Goal: Task Accomplishment & Management: Manage account settings

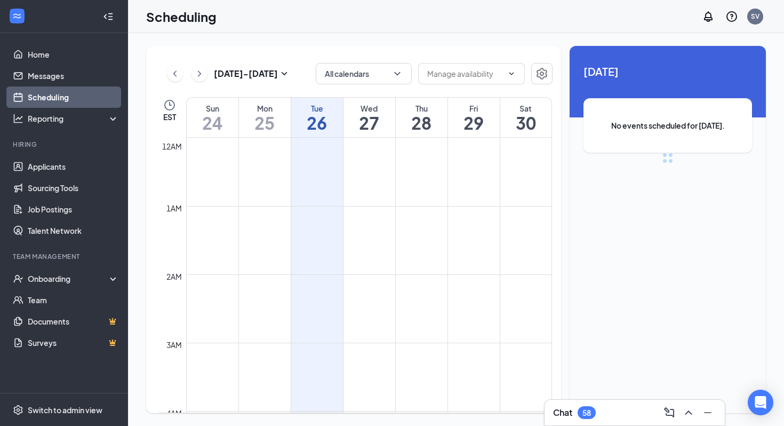
scroll to position [524, 0]
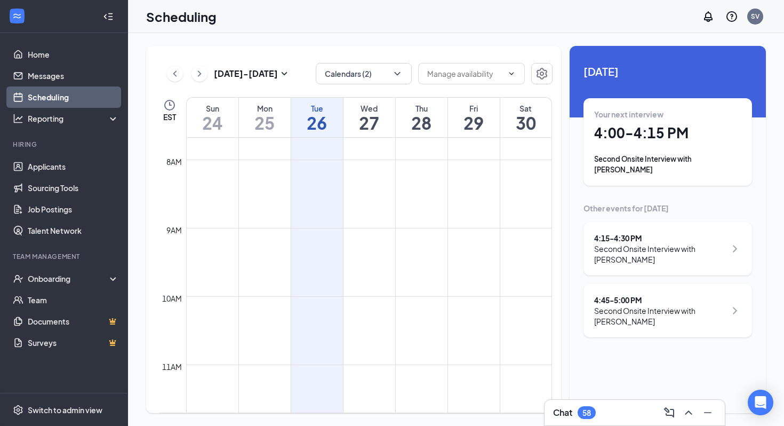
click at [624, 114] on div "Your next interview" at bounding box center [667, 114] width 147 height 11
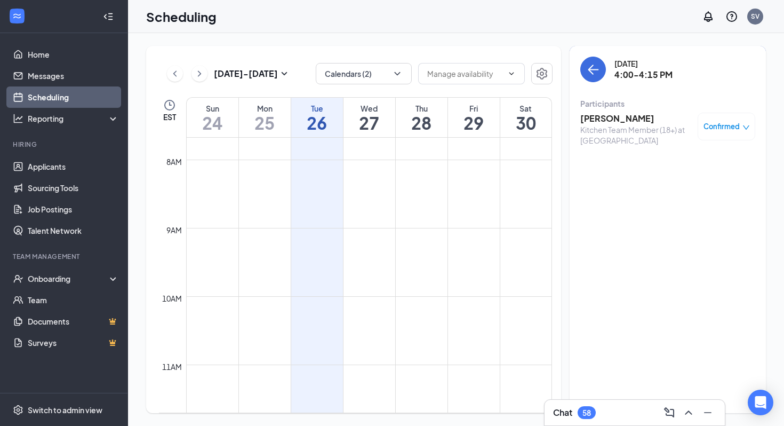
click at [577, 69] on div "[DATE] 4:00-4:15 PM Participants [PERSON_NAME] Kitchen Team Member (18+) at [GE…" at bounding box center [668, 229] width 196 height 367
click at [600, 74] on button "back-button" at bounding box center [593, 70] width 26 height 26
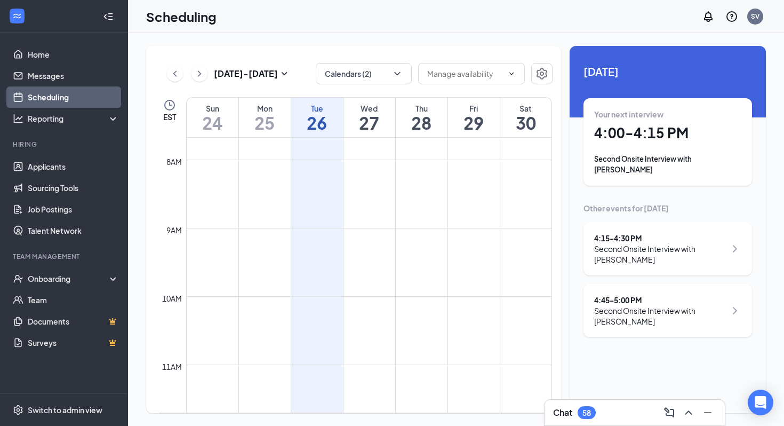
click at [644, 243] on div "Second Onsite Interview with [PERSON_NAME]" at bounding box center [660, 253] width 132 height 21
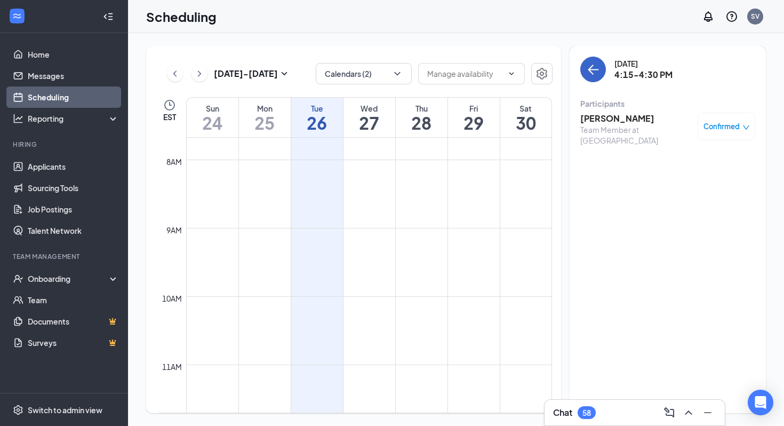
click at [591, 74] on icon "ArrowLeft" at bounding box center [593, 69] width 13 height 13
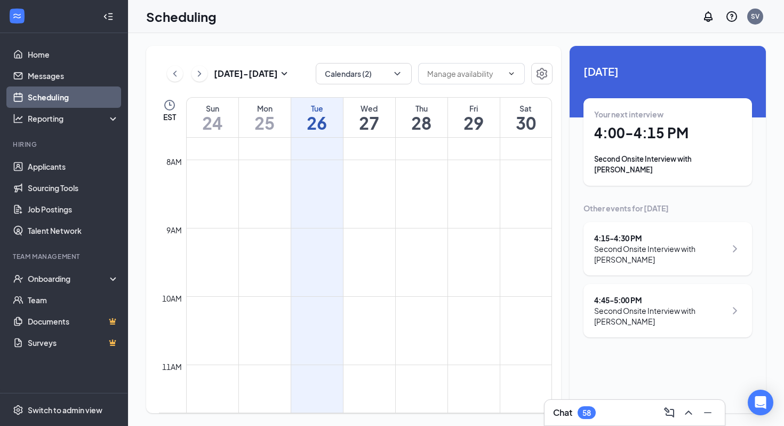
click at [621, 284] on div "4:45 - 5:00 PM Second Onsite Interview with [PERSON_NAME]" at bounding box center [667, 310] width 169 height 53
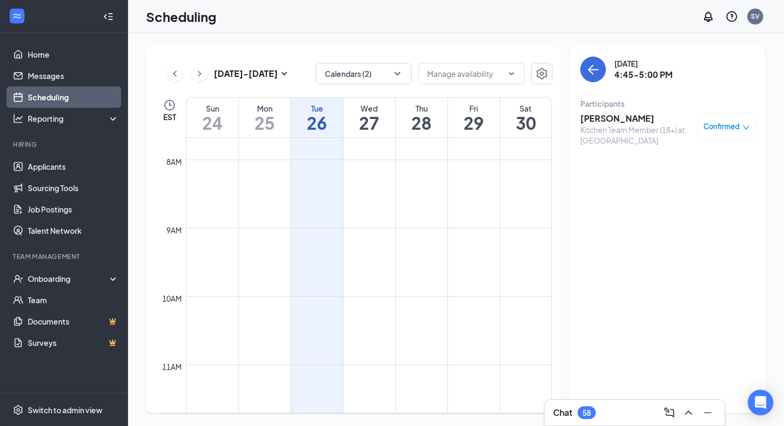
click at [605, 86] on div "[DATE] 4:45-5:00 PM Participants [PERSON_NAME] Kitchen Team Member (18+) at [GE…" at bounding box center [667, 104] width 175 height 95
click at [598, 81] on div "[DATE] 4:45-5:00 PM" at bounding box center [667, 70] width 175 height 26
click at [597, 78] on button "back-button" at bounding box center [593, 70] width 26 height 26
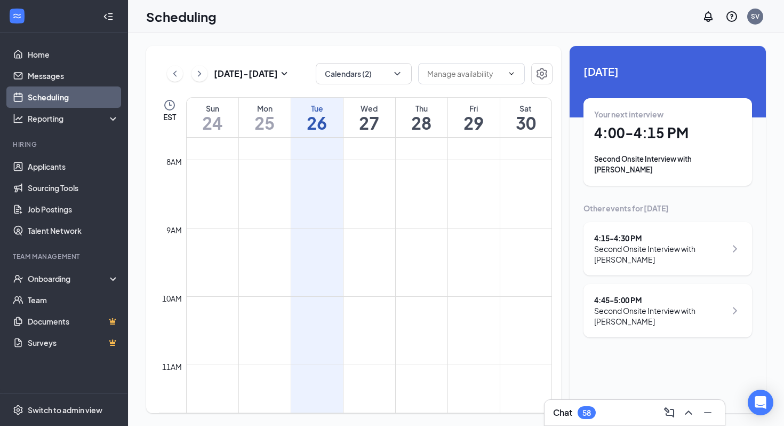
click at [682, 142] on div "Your next interview 4:00 - 4:15 PM Second Onsite Interview with [PERSON_NAME]" at bounding box center [667, 142] width 147 height 66
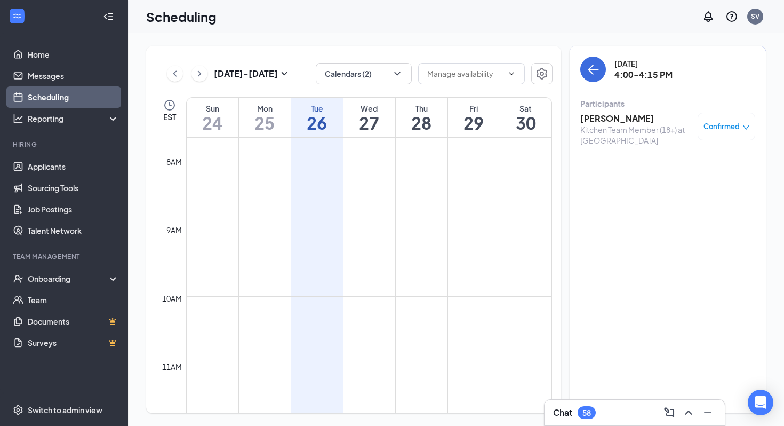
click at [620, 121] on h3 "[PERSON_NAME]" at bounding box center [636, 119] width 112 height 12
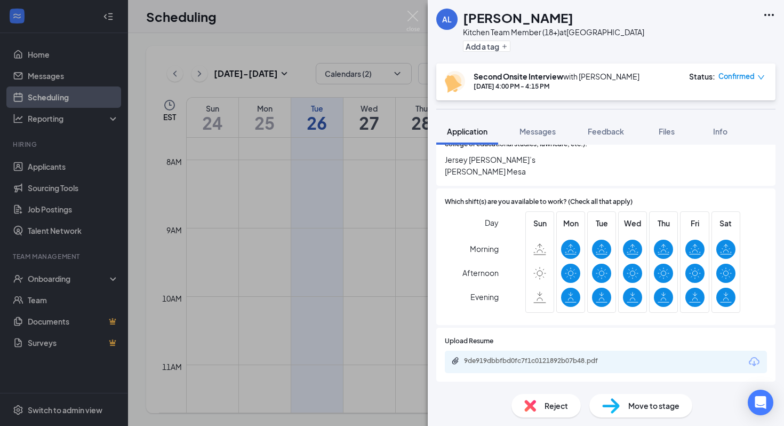
scroll to position [199, 0]
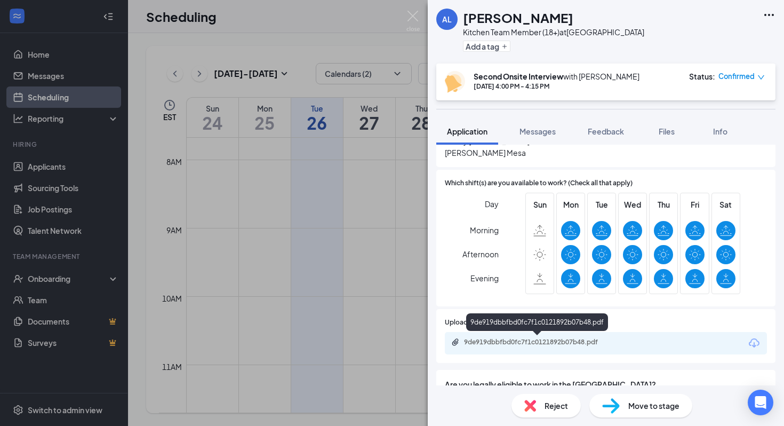
click at [565, 344] on div "9de919dbbfbd0fc7f1c0121892b07b48.pdf" at bounding box center [538, 342] width 149 height 9
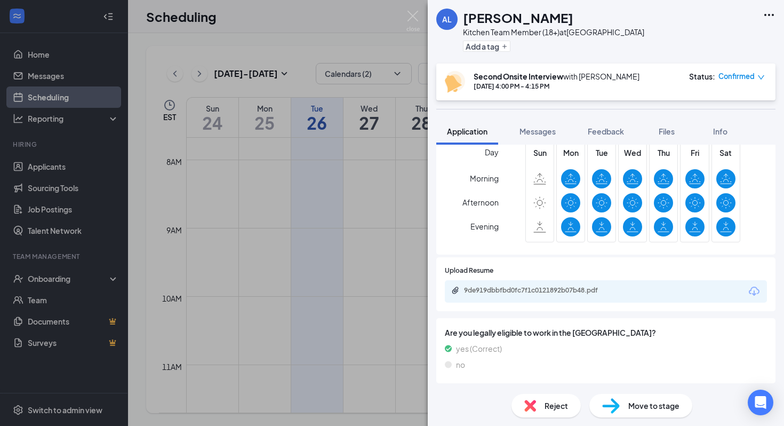
scroll to position [247, 0]
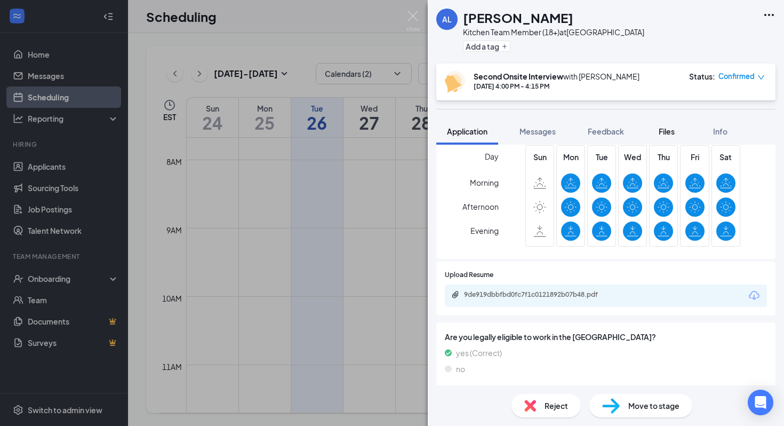
click at [666, 133] on span "Files" at bounding box center [667, 131] width 16 height 10
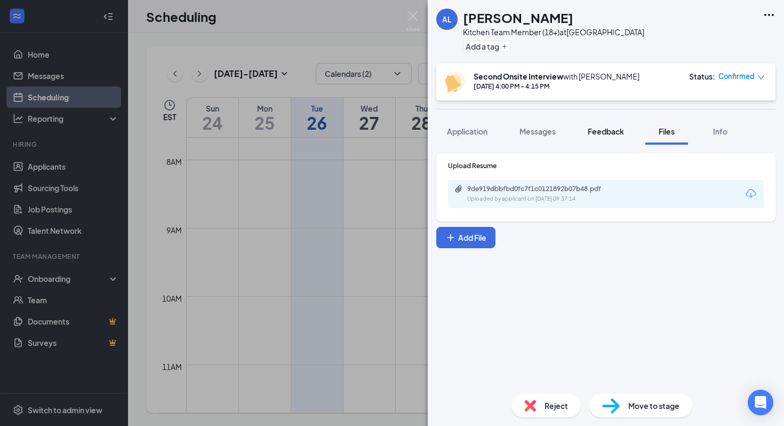
click at [608, 141] on button "Feedback" at bounding box center [606, 131] width 58 height 27
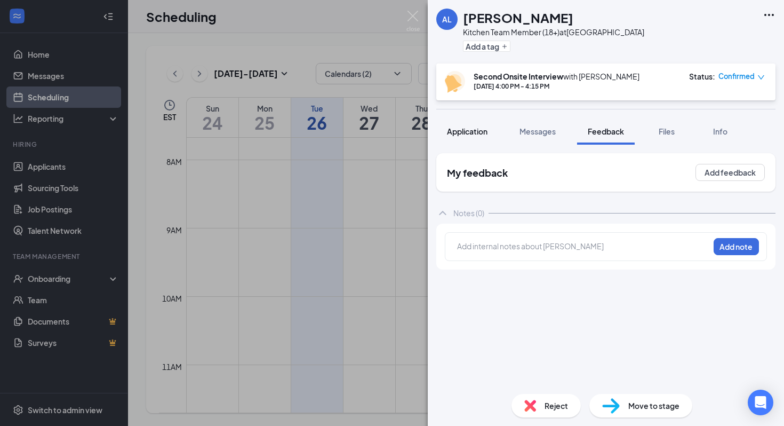
click at [472, 134] on span "Application" at bounding box center [467, 131] width 41 height 10
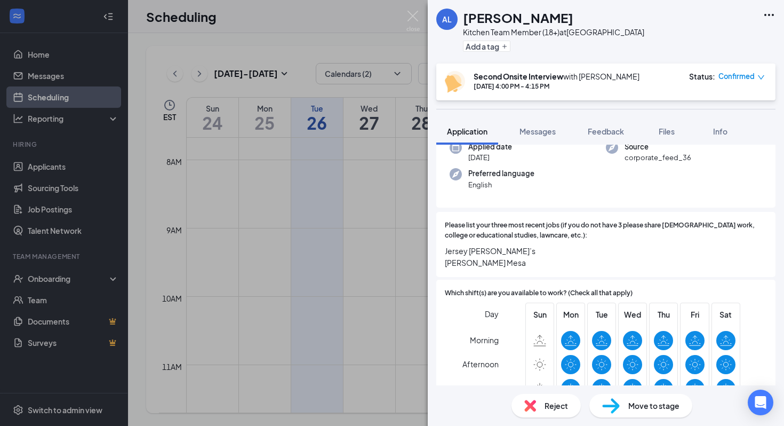
scroll to position [102, 0]
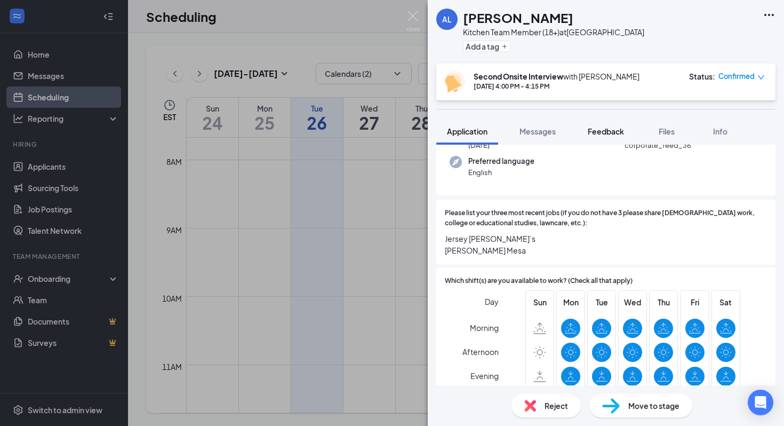
click at [601, 130] on span "Feedback" at bounding box center [606, 131] width 36 height 10
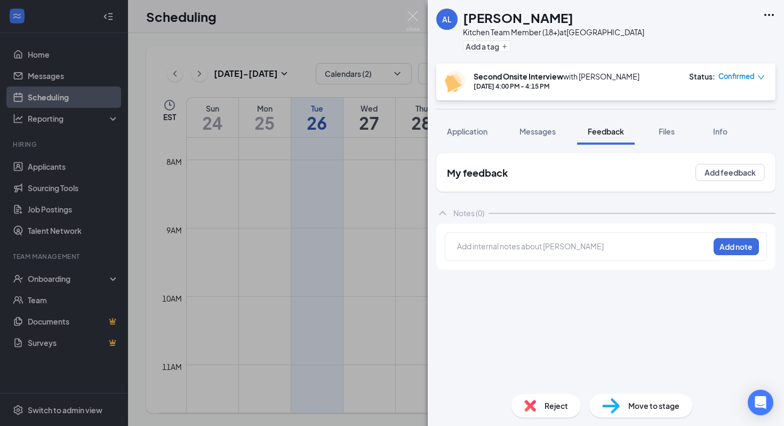
click at [528, 257] on div "Add internal notes about [PERSON_NAME] Add note" at bounding box center [606, 246] width 322 height 29
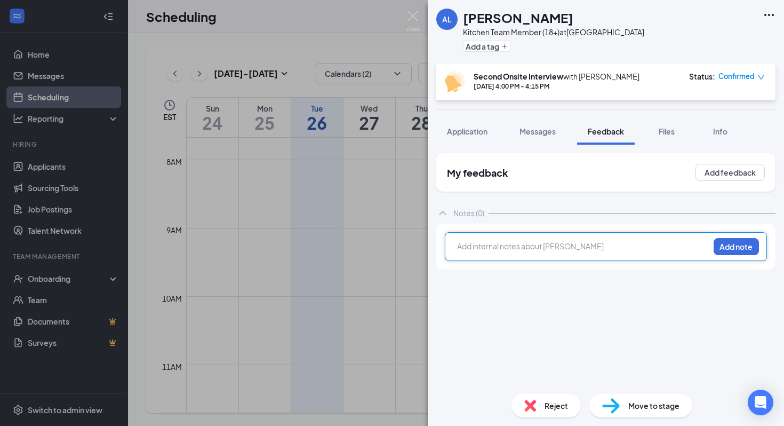
click at [534, 252] on div at bounding box center [583, 247] width 251 height 14
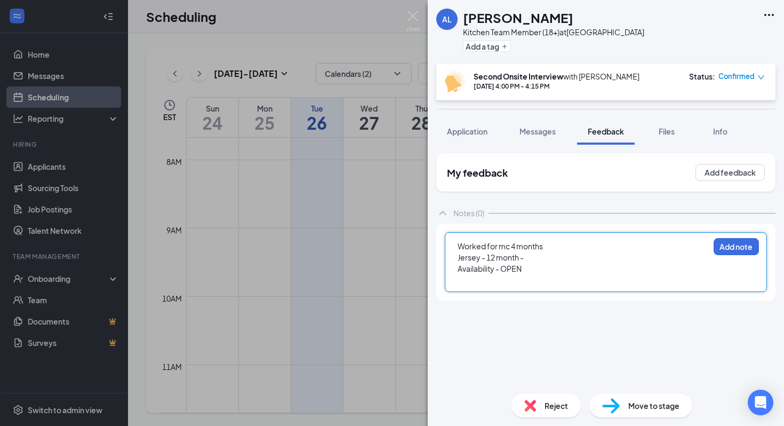
click at [517, 278] on div at bounding box center [583, 279] width 251 height 11
click at [557, 277] on div "$16" at bounding box center [583, 279] width 251 height 11
drag, startPoint x: 540, startPoint y: 279, endPoint x: 464, endPoint y: 251, distance: 80.8
click at [464, 251] on div "Worked for mc 4 months Jersey - 12 month - Availability - OPEN $16" at bounding box center [583, 262] width 251 height 45
click at [464, 251] on div "Worked for mc 4 months" at bounding box center [583, 245] width 251 height 11
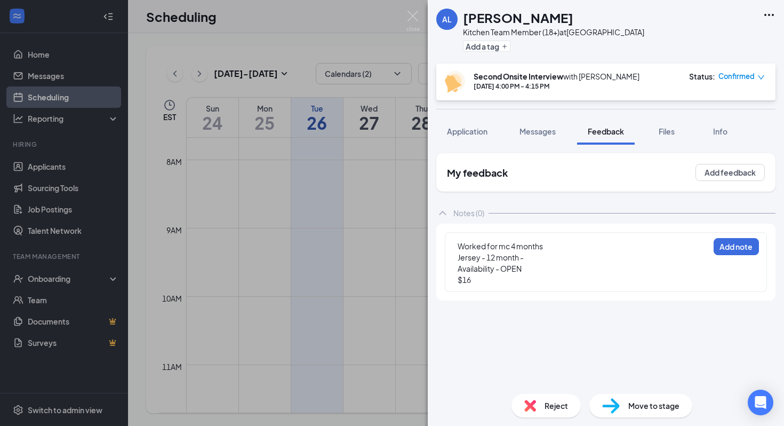
drag, startPoint x: 455, startPoint y: 243, endPoint x: 539, endPoint y: 296, distance: 99.7
click at [539, 296] on div "Worked for mc 4 months Jersey - 12 month - Availability - OPEN $16 Add note" at bounding box center [605, 261] width 339 height 77
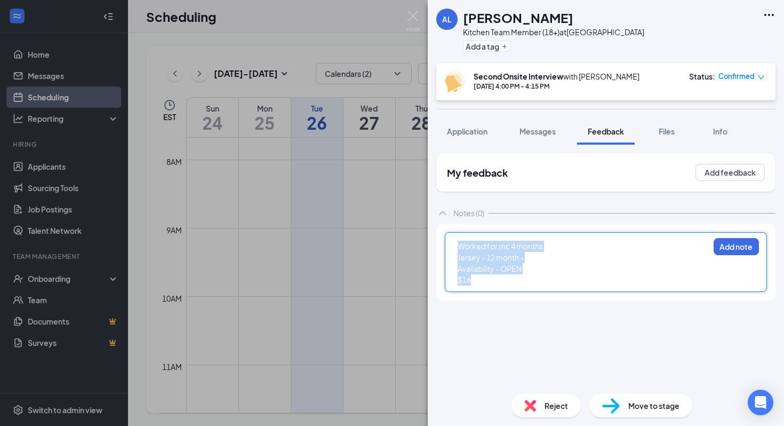
drag, startPoint x: 520, startPoint y: 278, endPoint x: 445, endPoint y: 231, distance: 88.9
click at [445, 231] on div "Worked for mc 4 months Jersey - 12 month - Availability - OPEN $16 Add note" at bounding box center [605, 261] width 339 height 77
click at [473, 253] on span "Jersey - 12 month -" at bounding box center [491, 257] width 66 height 10
click at [491, 285] on div "$16" at bounding box center [583, 279] width 251 height 11
drag, startPoint x: 491, startPoint y: 285, endPoint x: 460, endPoint y: 251, distance: 45.3
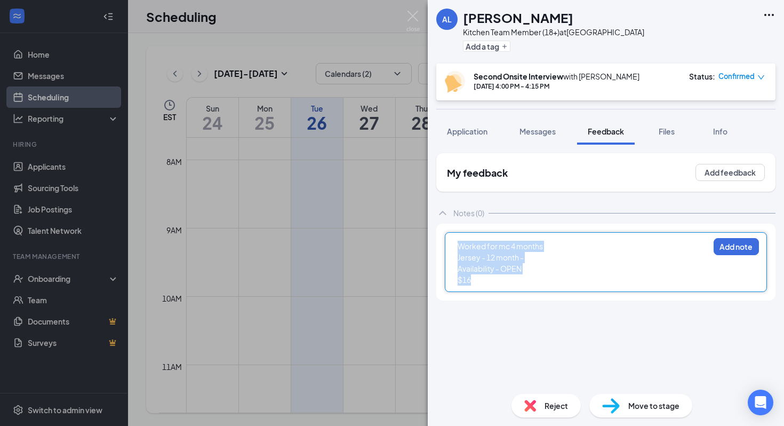
click at [460, 251] on div "Worked for mc 4 months Jersey - 12 month - Availability - OPEN $16" at bounding box center [583, 262] width 251 height 45
click at [460, 252] on div "Jersey - 12 month -" at bounding box center [583, 257] width 251 height 11
drag, startPoint x: 458, startPoint y: 248, endPoint x: 491, endPoint y: 281, distance: 46.4
click at [491, 281] on div "Worked for mc 4 months Jersey - 12 month - Availability - OPEN $16" at bounding box center [583, 262] width 251 height 45
click at [491, 281] on div "$16" at bounding box center [583, 279] width 251 height 11
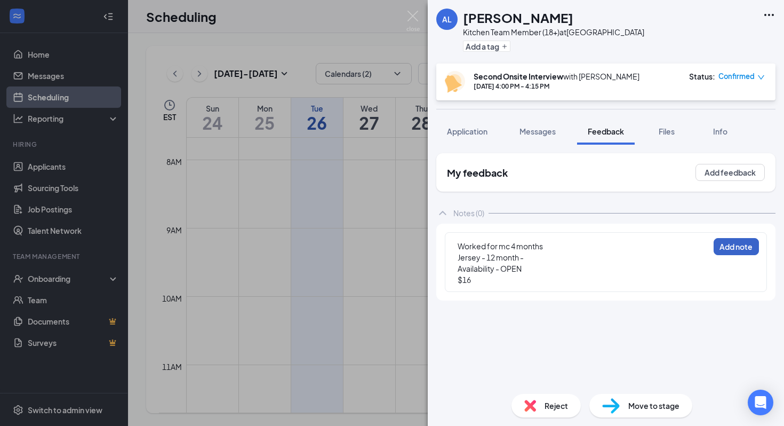
click at [749, 246] on button "Add note" at bounding box center [735, 246] width 45 height 17
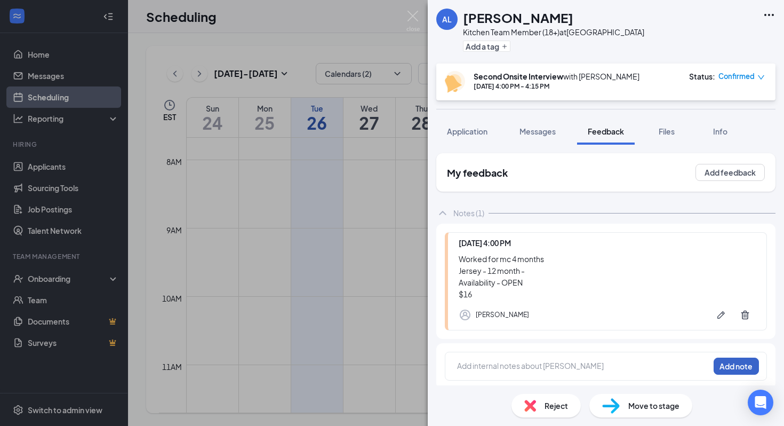
click at [713, 357] on button "Add note" at bounding box center [735, 365] width 45 height 17
click at [412, 20] on img at bounding box center [412, 21] width 13 height 21
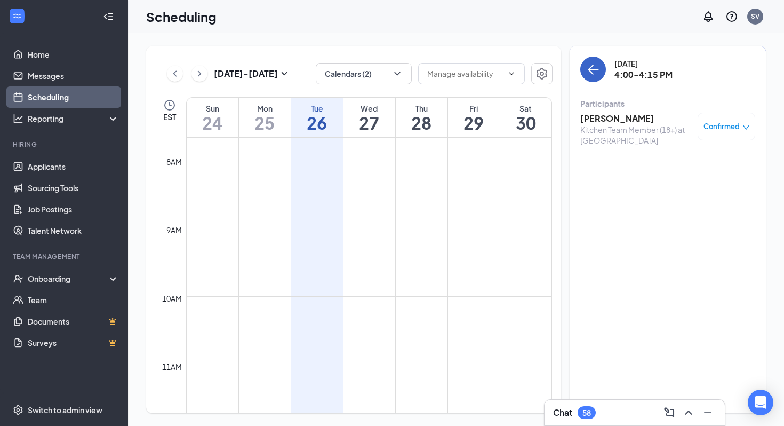
click at [587, 60] on button "back-button" at bounding box center [593, 70] width 26 height 26
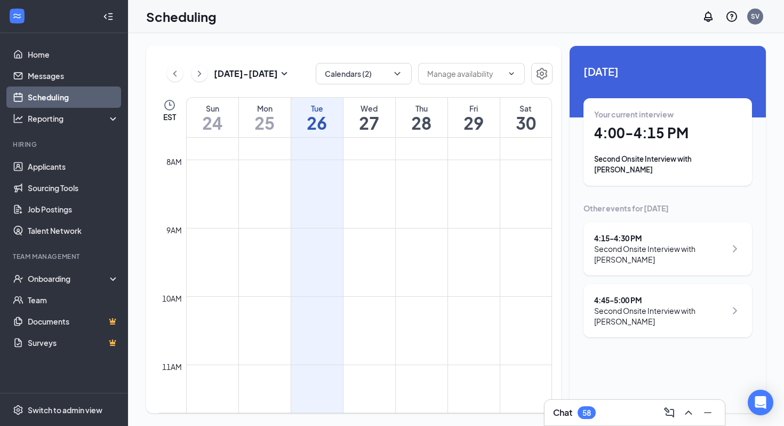
click at [639, 252] on div "Second Onsite Interview with [PERSON_NAME]" at bounding box center [660, 253] width 132 height 21
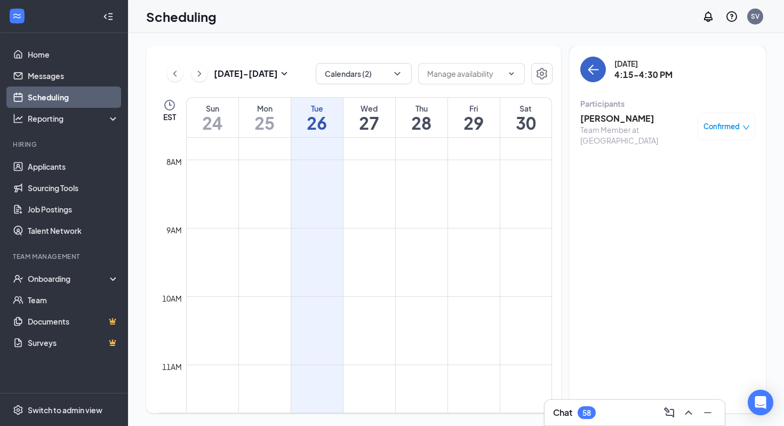
click at [597, 70] on icon "ArrowLeft" at bounding box center [593, 69] width 13 height 13
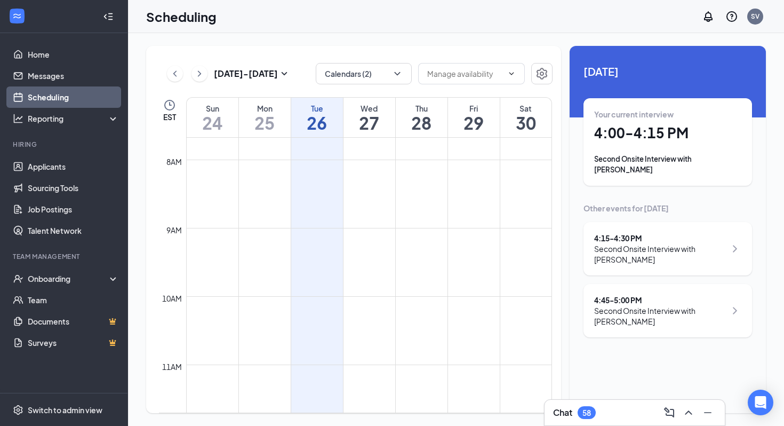
click at [641, 305] on div "Second Onsite Interview with [PERSON_NAME]" at bounding box center [660, 315] width 132 height 21
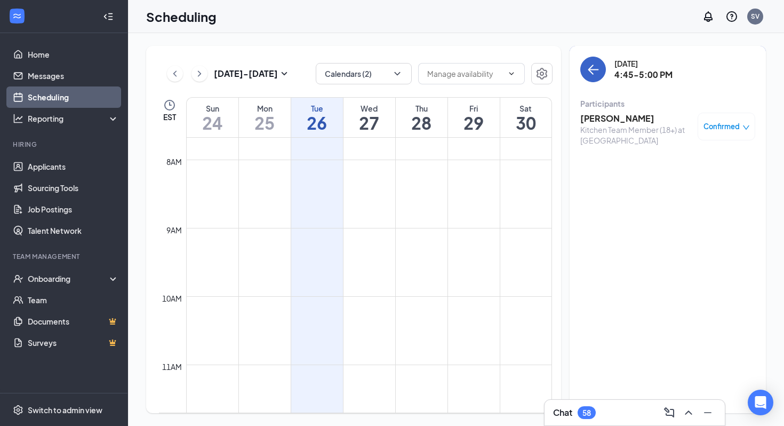
click at [590, 70] on icon "ArrowLeft" at bounding box center [593, 69] width 13 height 13
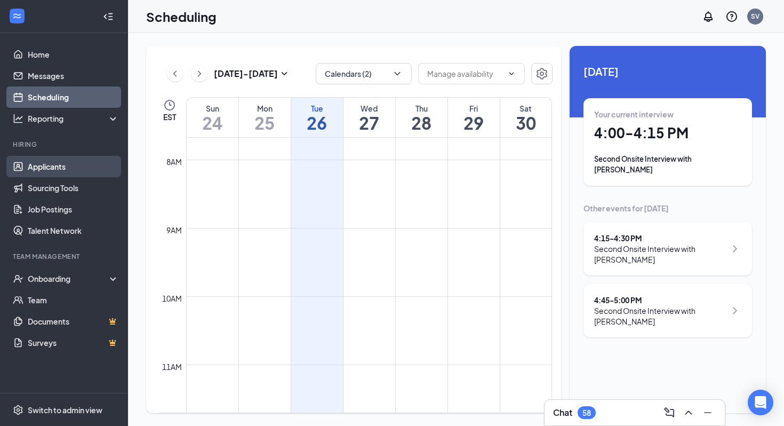
click at [46, 164] on link "Applicants" at bounding box center [73, 166] width 91 height 21
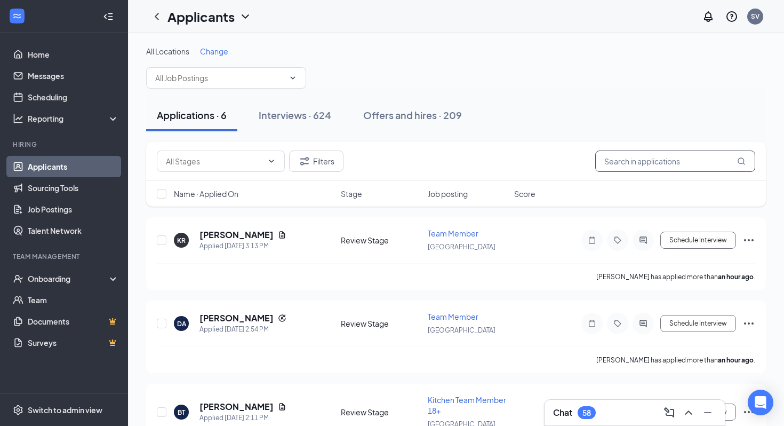
click at [682, 167] on input "text" at bounding box center [675, 160] width 160 height 21
type input "[PERSON_NAME]"
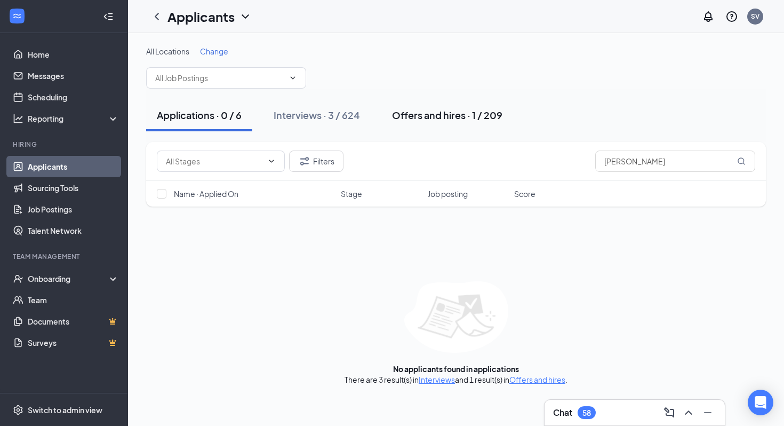
click at [430, 116] on div "Offers and hires · 1 / 209" at bounding box center [447, 114] width 110 height 13
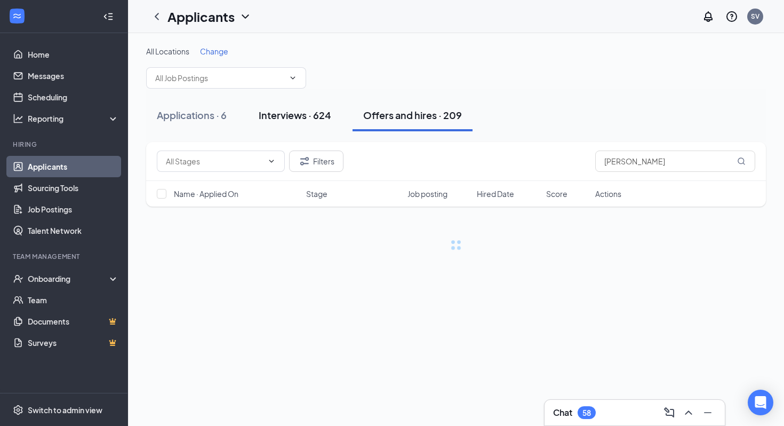
click at [303, 125] on button "Interviews · 624" at bounding box center [295, 115] width 94 height 32
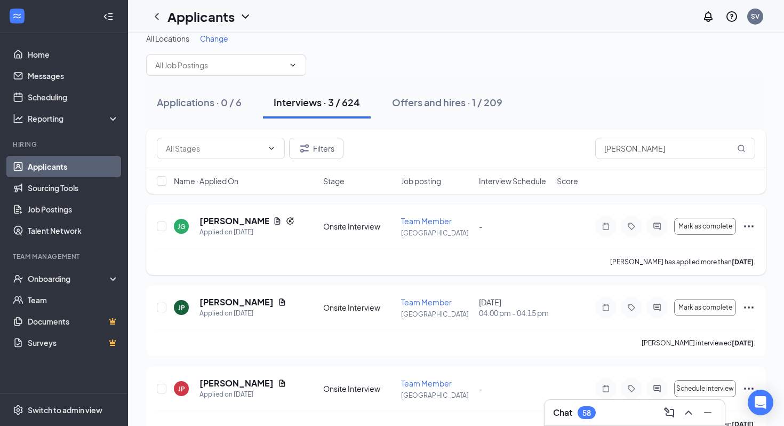
scroll to position [17, 0]
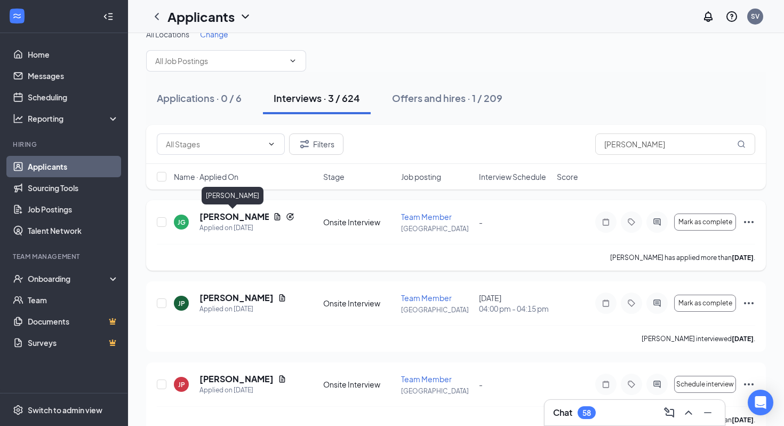
click at [238, 221] on h5 "[PERSON_NAME]" at bounding box center [233, 217] width 69 height 12
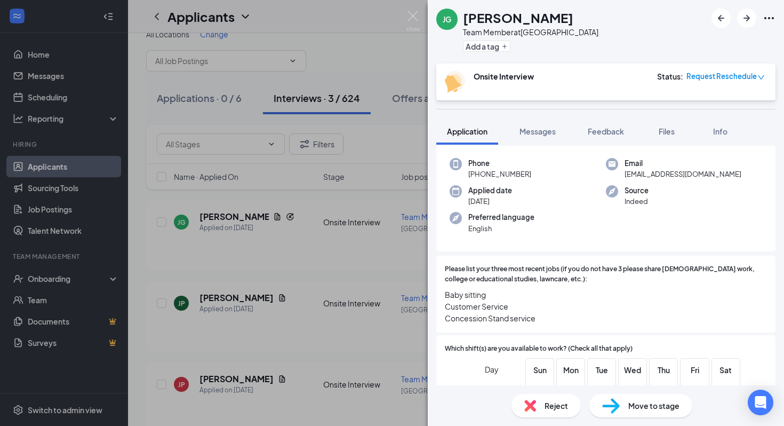
scroll to position [250, 0]
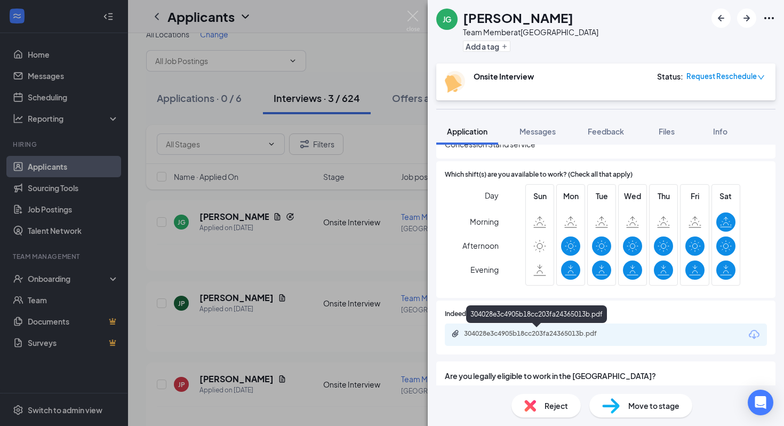
click at [587, 333] on div "304028e3c4905b18cc203fa24365013b.pdf" at bounding box center [538, 333] width 149 height 9
click at [403, 60] on div "[PERSON_NAME] Team Member at [GEOGRAPHIC_DATA] Add a tag Onsite Interview Statu…" at bounding box center [392, 213] width 784 height 426
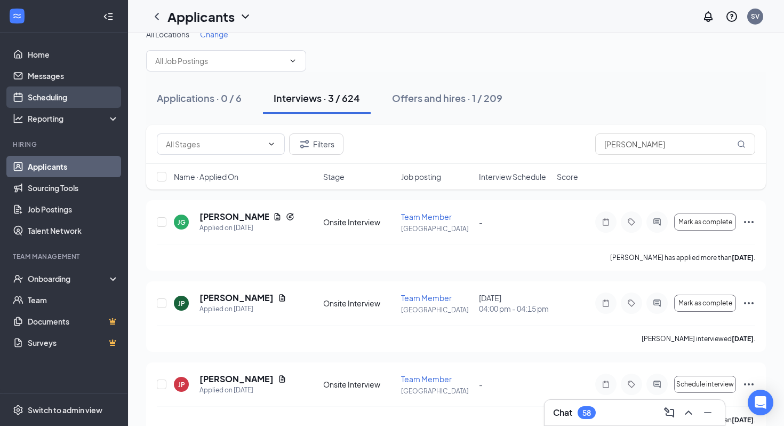
click at [99, 93] on link "Scheduling" at bounding box center [73, 96] width 91 height 21
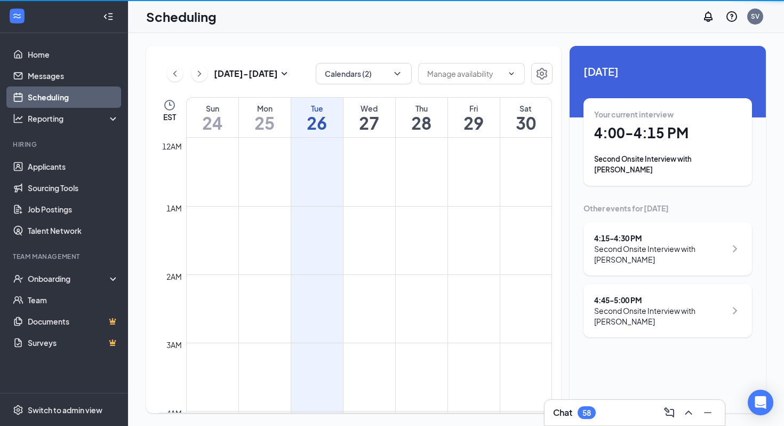
scroll to position [524, 0]
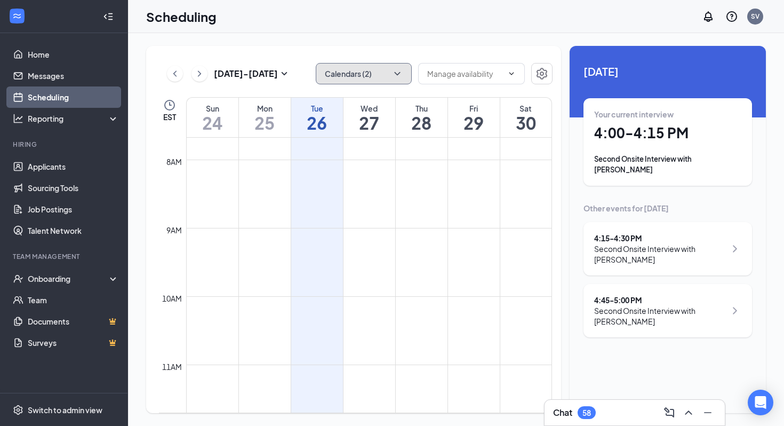
click at [396, 68] on button "Calendars (2)" at bounding box center [364, 73] width 96 height 21
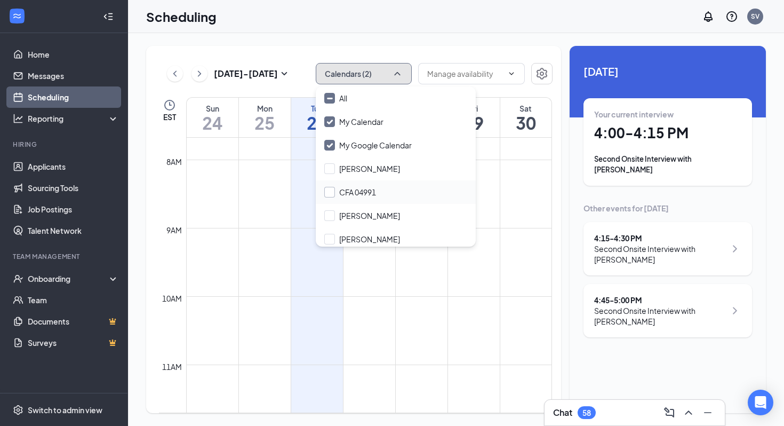
scroll to position [4, 0]
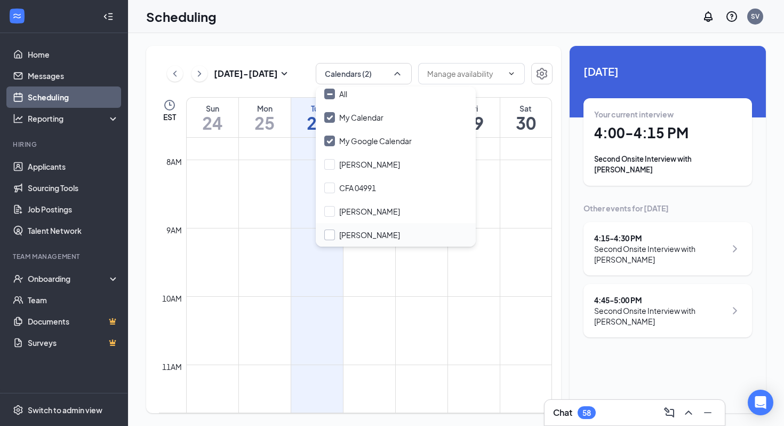
click at [347, 230] on input "[PERSON_NAME]" at bounding box center [362, 234] width 76 height 11
checkbox input "true"
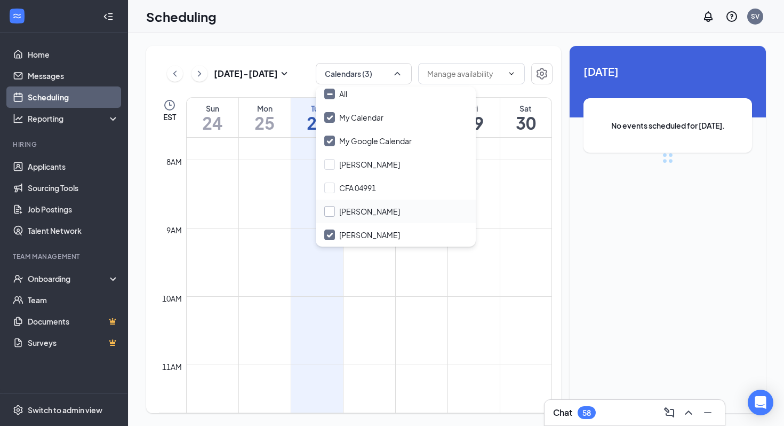
click at [350, 210] on input "[PERSON_NAME]" at bounding box center [362, 211] width 76 height 11
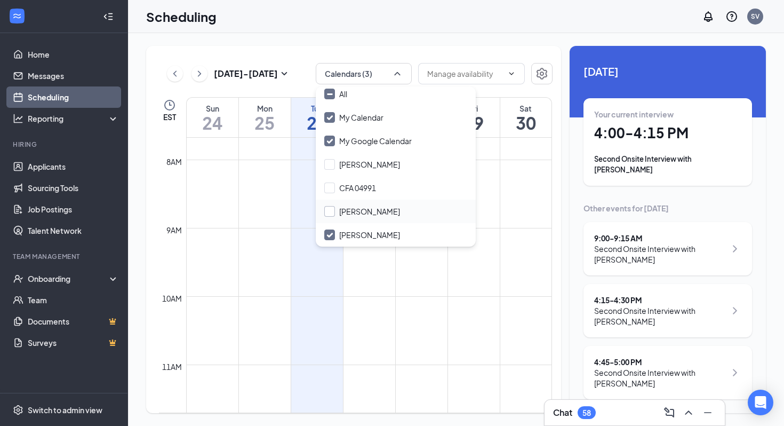
checkbox input "true"
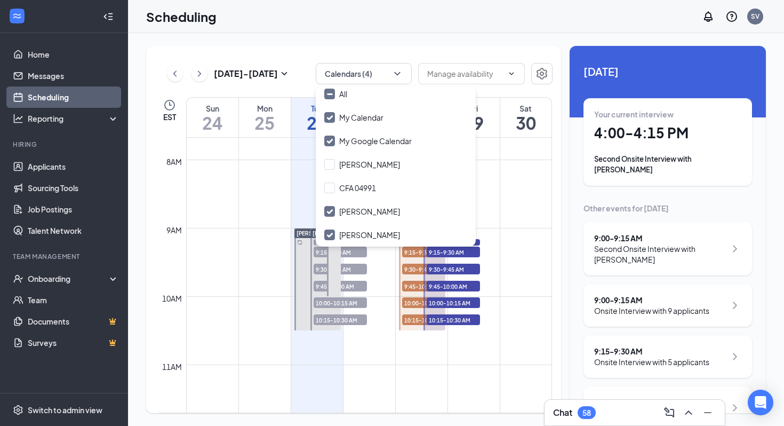
click at [492, 266] on td at bounding box center [369, 270] width 366 height 17
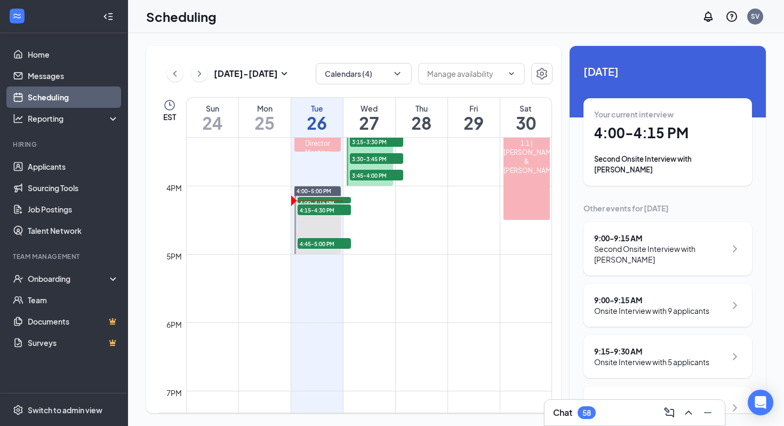
scroll to position [930, 0]
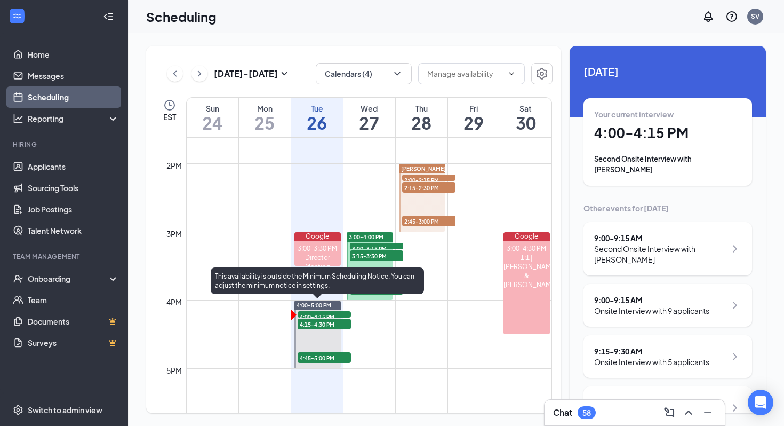
click at [345, 313] on span "4:00-4:15 PM" at bounding box center [324, 316] width 53 height 11
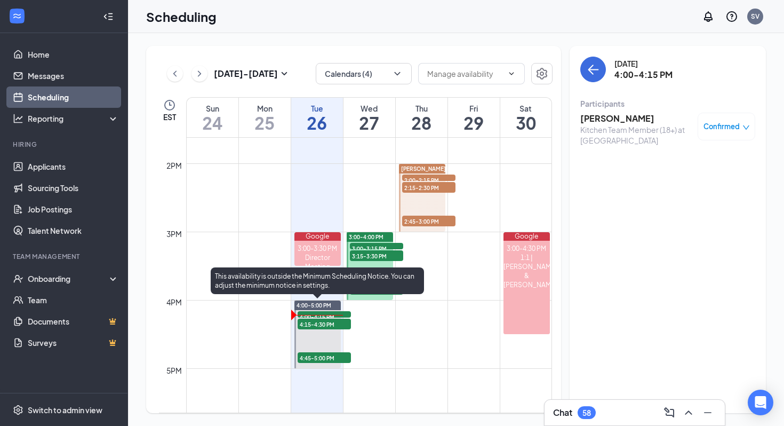
click at [320, 323] on span "4:15-4:30 PM" at bounding box center [324, 323] width 53 height 11
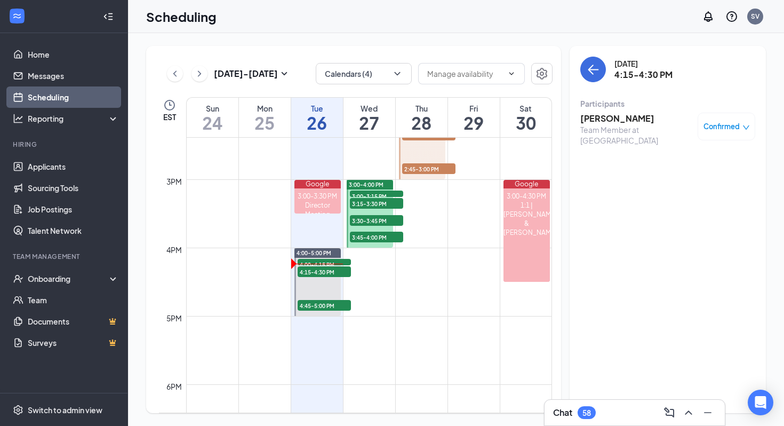
scroll to position [940, 0]
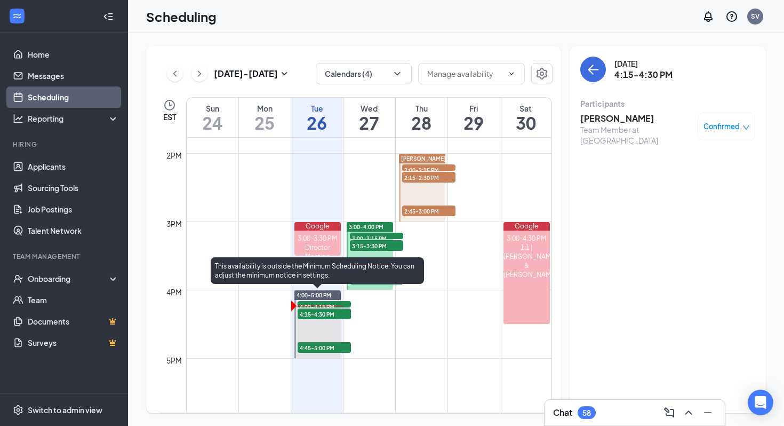
click at [332, 315] on span "4:15-4:30 PM" at bounding box center [324, 313] width 53 height 11
click at [334, 304] on span "4:00-4:15 PM" at bounding box center [324, 306] width 53 height 11
click at [333, 314] on span "4:15-4:30 PM" at bounding box center [324, 313] width 53 height 11
click at [335, 296] on div "4:00-5:00 PM" at bounding box center [317, 295] width 47 height 10
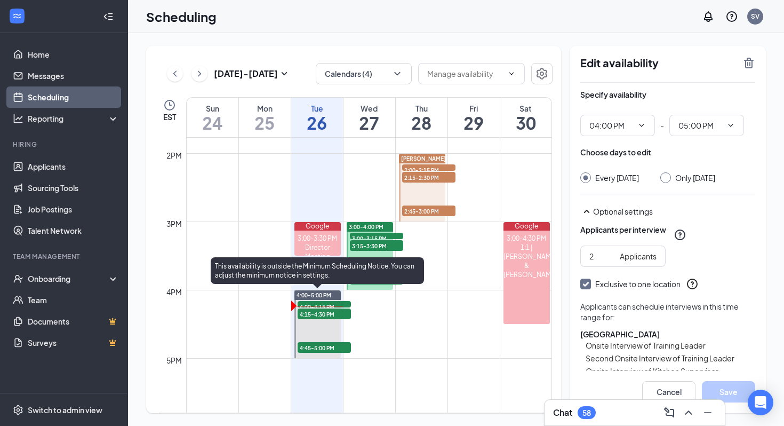
click at [337, 349] on span "4:45-5:00 PM" at bounding box center [324, 347] width 53 height 11
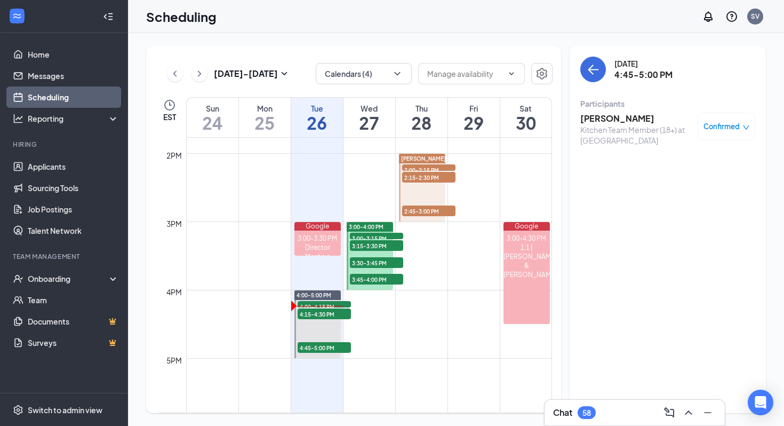
click at [411, 328] on td at bounding box center [369, 332] width 366 height 17
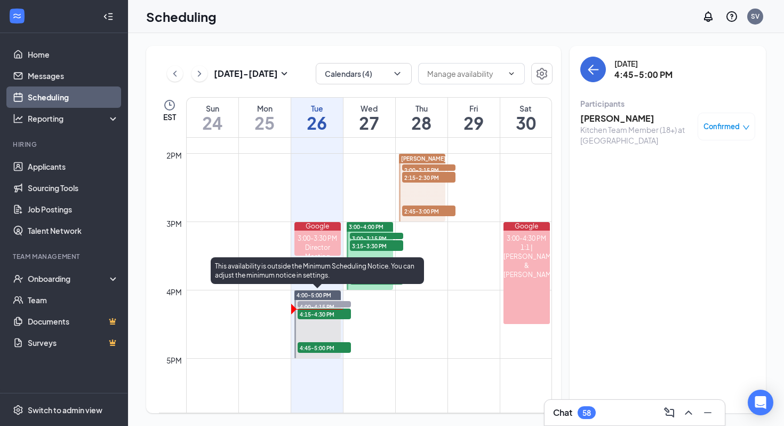
click at [344, 311] on span "4:15-4:30 PM" at bounding box center [324, 313] width 53 height 11
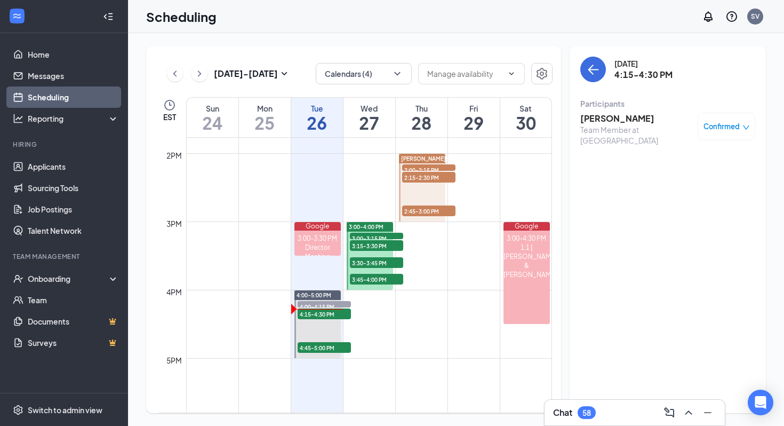
click at [630, 116] on h3 "[PERSON_NAME]" at bounding box center [636, 119] width 112 height 12
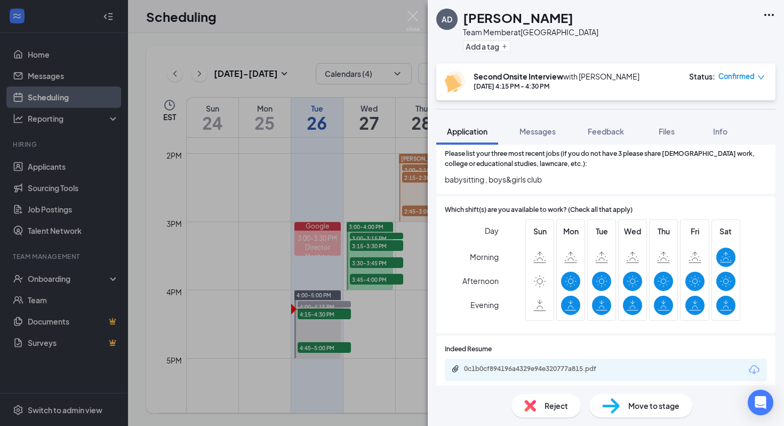
scroll to position [193, 0]
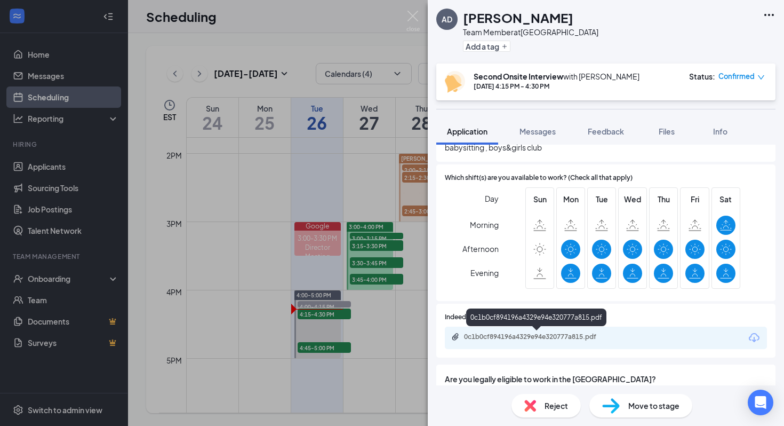
click at [557, 334] on div "0c1b0cf894196a4329e94e320777a815.pdf" at bounding box center [538, 336] width 149 height 9
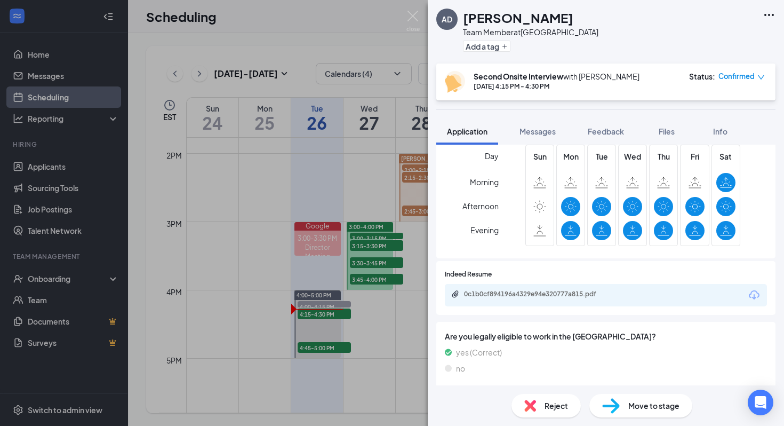
scroll to position [235, 0]
click at [380, 179] on div "AD [PERSON_NAME] Team Member at [GEOGRAPHIC_DATA] Add a tag Second Onsite Inter…" at bounding box center [392, 213] width 784 height 426
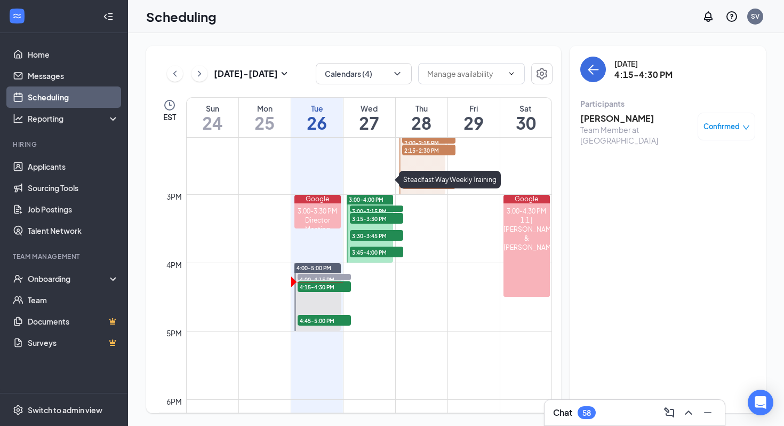
scroll to position [978, 0]
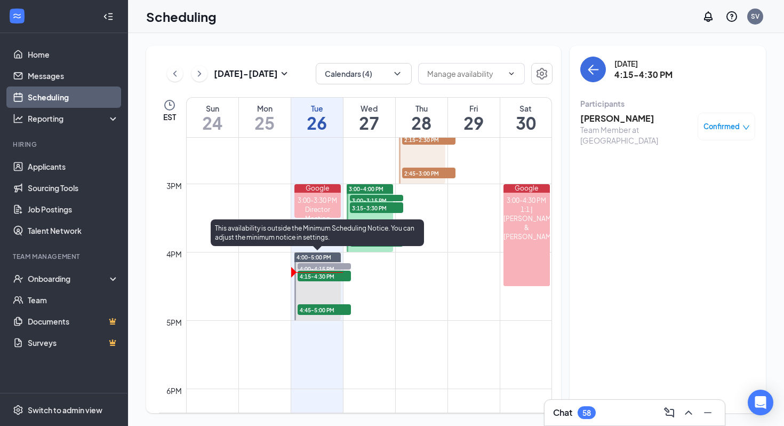
click at [349, 280] on div "4:15-4:30 PM 1" at bounding box center [323, 275] width 55 height 13
click at [348, 277] on span "4:15-4:30 PM" at bounding box center [324, 275] width 53 height 11
click at [340, 308] on span "4:45-5:00 PM" at bounding box center [324, 309] width 53 height 11
click at [342, 273] on span "4:15-4:30 PM" at bounding box center [324, 275] width 53 height 11
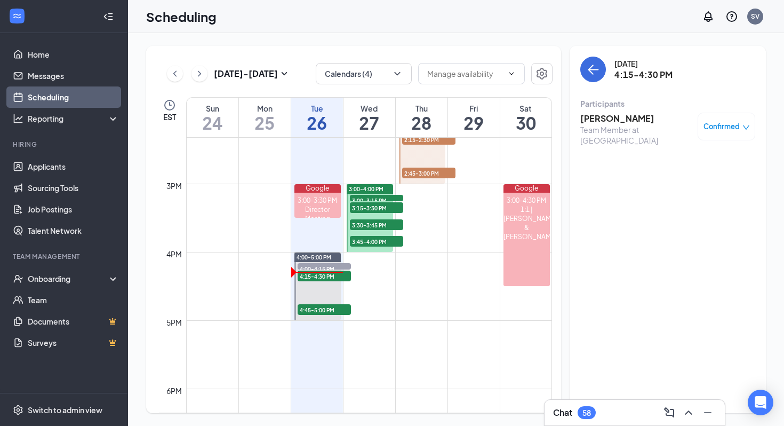
click at [633, 118] on h3 "[PERSON_NAME]" at bounding box center [636, 119] width 112 height 12
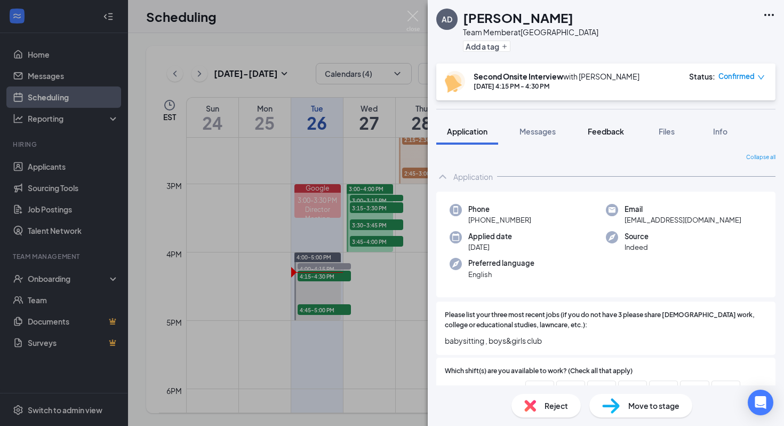
click at [622, 124] on button "Feedback" at bounding box center [606, 131] width 58 height 27
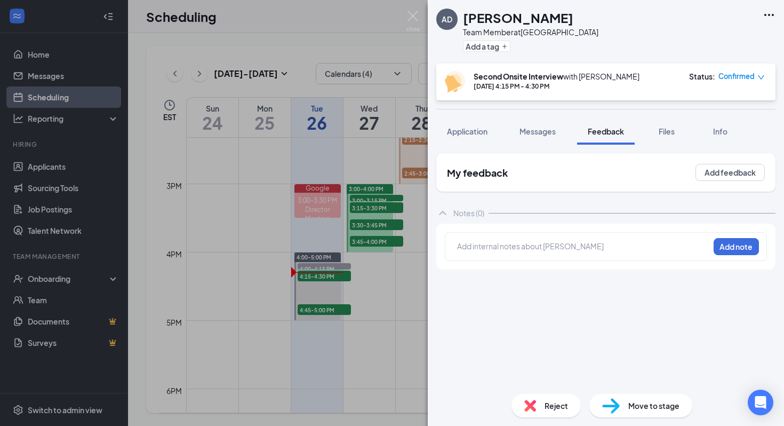
click at [417, 307] on div "AD [PERSON_NAME] Team Member at [GEOGRAPHIC_DATA] Add a tag Second Onsite Inter…" at bounding box center [392, 213] width 784 height 426
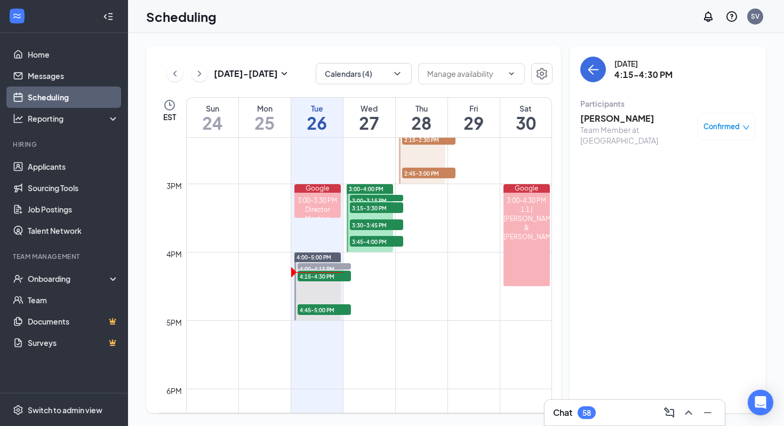
click at [619, 122] on h3 "[PERSON_NAME]" at bounding box center [636, 119] width 112 height 12
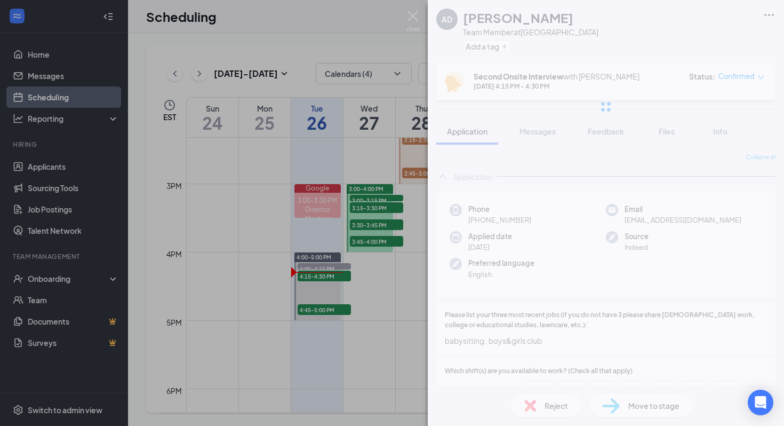
click at [599, 130] on div at bounding box center [606, 106] width 356 height 213
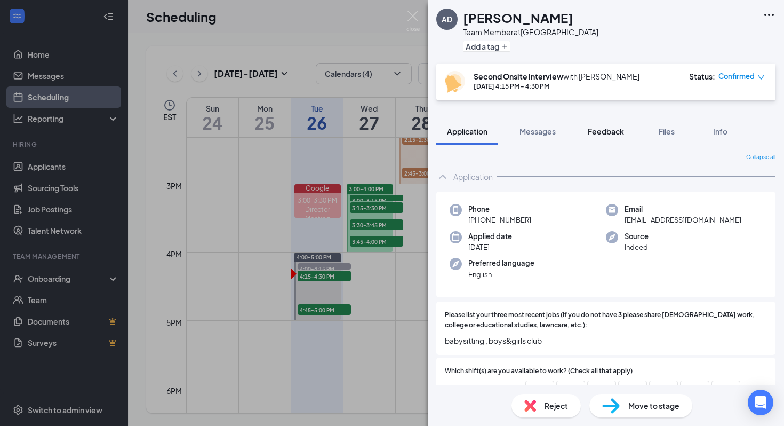
click at [600, 133] on span "Feedback" at bounding box center [606, 131] width 36 height 10
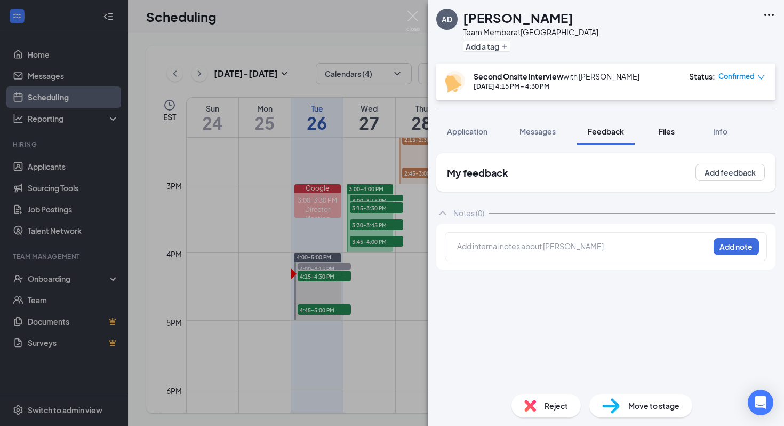
click at [672, 132] on span "Files" at bounding box center [667, 131] width 16 height 10
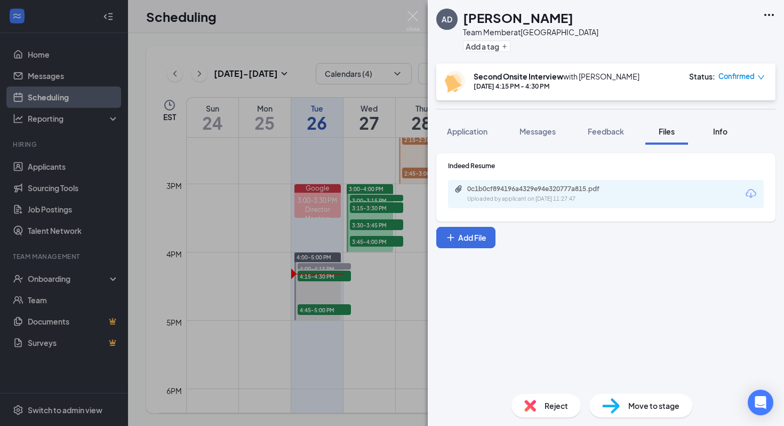
click at [723, 129] on span "Info" at bounding box center [720, 131] width 14 height 10
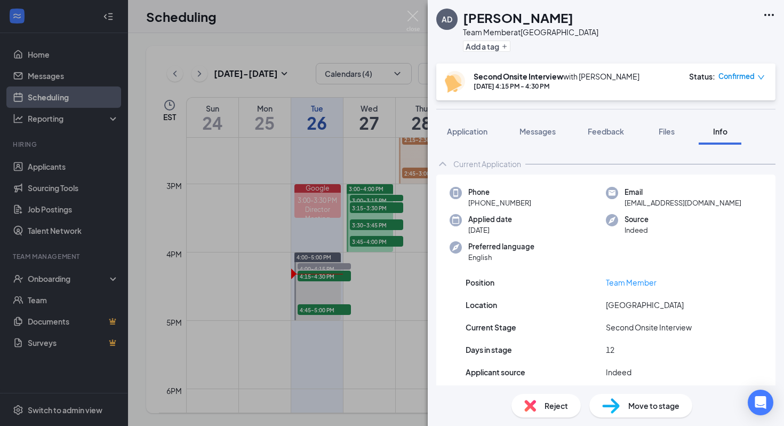
scroll to position [60, 0]
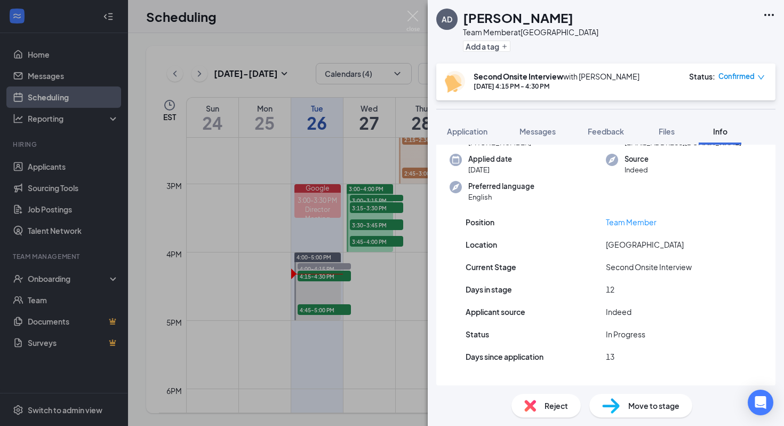
click at [361, 336] on div "AD [PERSON_NAME] Team Member at [GEOGRAPHIC_DATA] Add a tag Second Onsite Inter…" at bounding box center [392, 213] width 784 height 426
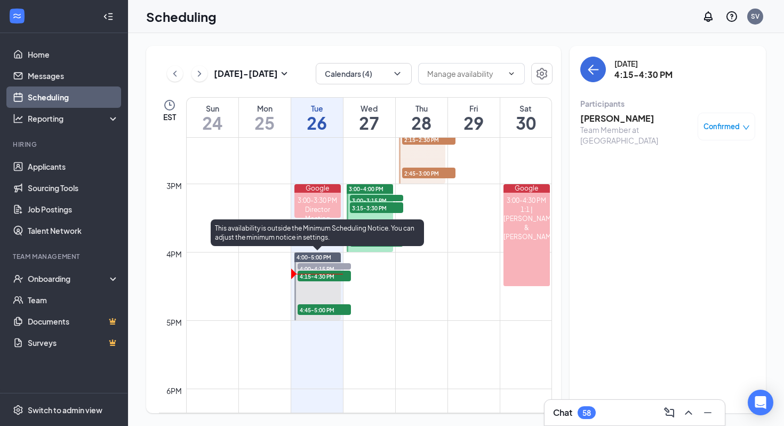
click at [343, 275] on span "4:15-4:30 PM" at bounding box center [324, 275] width 53 height 11
click at [339, 264] on span "4:00-4:15 PM" at bounding box center [324, 268] width 53 height 11
click at [338, 277] on span "4:15-4:30 PM" at bounding box center [324, 275] width 53 height 11
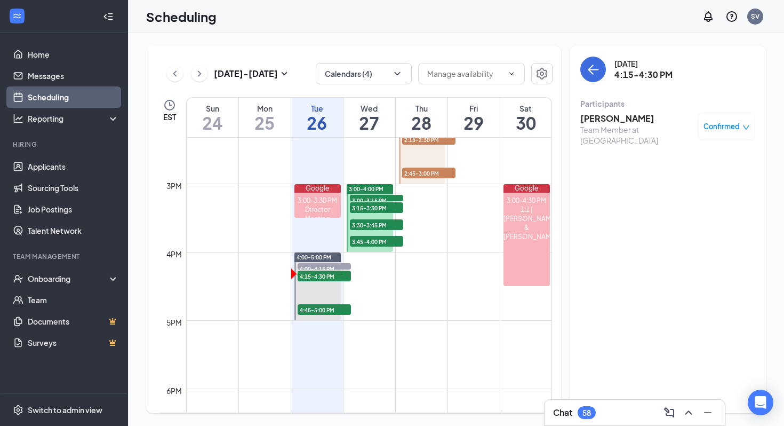
click at [357, 292] on td at bounding box center [369, 294] width 366 height 17
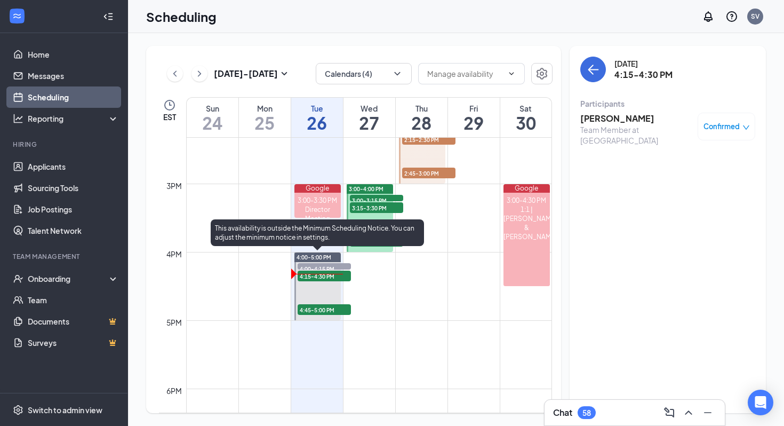
click at [339, 313] on span "4:45-5:00 PM" at bounding box center [324, 309] width 53 height 11
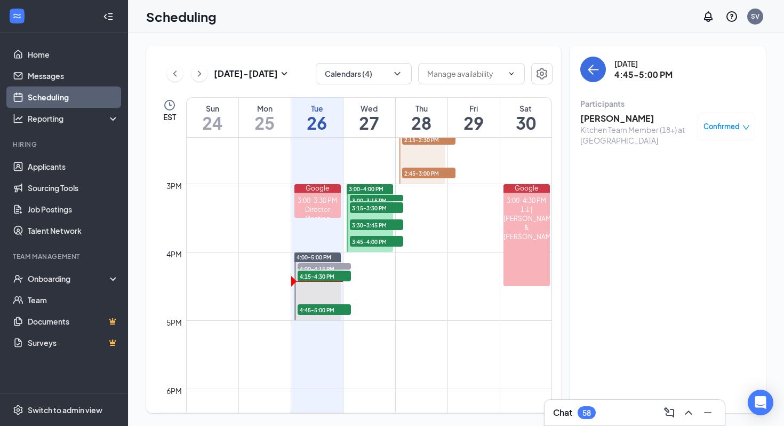
click at [84, 154] on li "Hiring Applicants Sourcing Tools Job Postings Talent Network" at bounding box center [63, 190] width 127 height 101
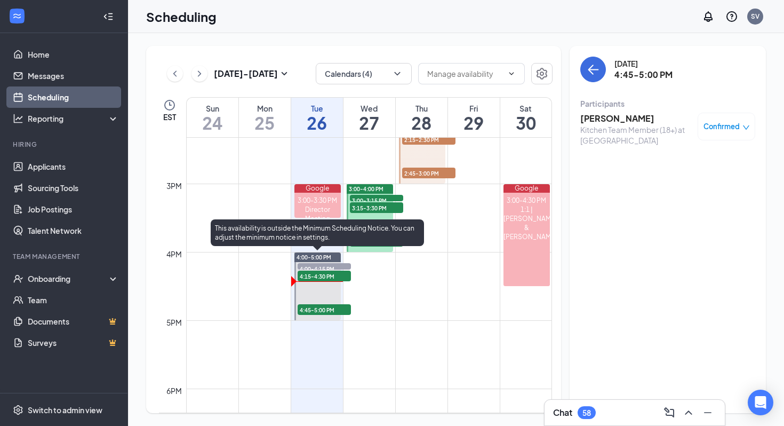
click at [318, 271] on span "4:15-4:30 PM" at bounding box center [324, 275] width 53 height 11
click at [320, 264] on span "4:00-4:15 PM" at bounding box center [324, 268] width 53 height 11
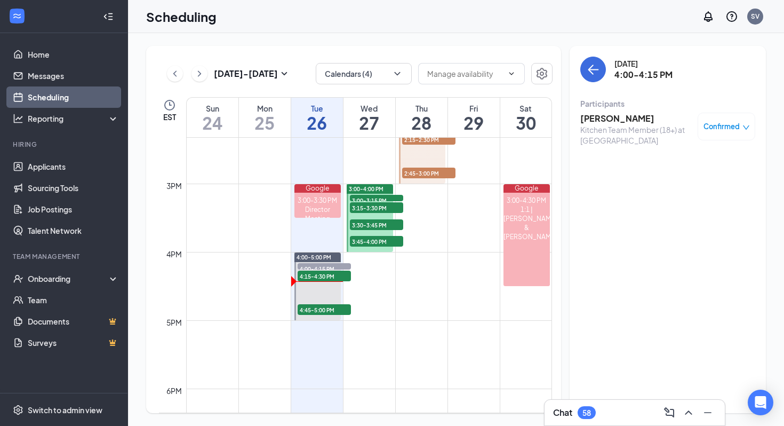
click at [69, 97] on link "Scheduling" at bounding box center [73, 96] width 91 height 21
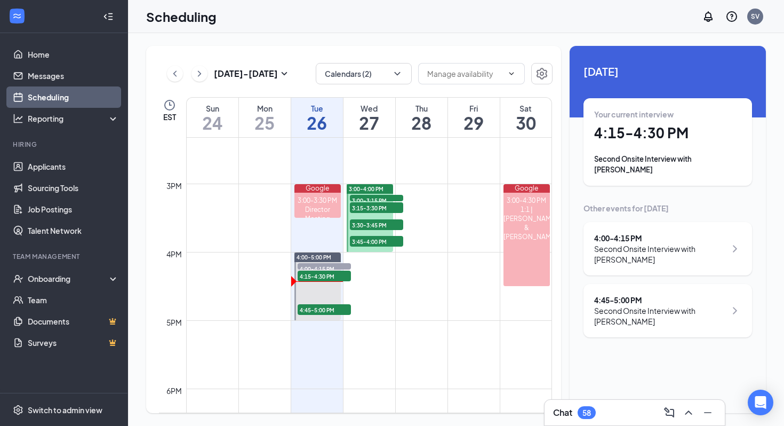
click at [376, 195] on span "3:00-3:15 PM" at bounding box center [376, 200] width 53 height 11
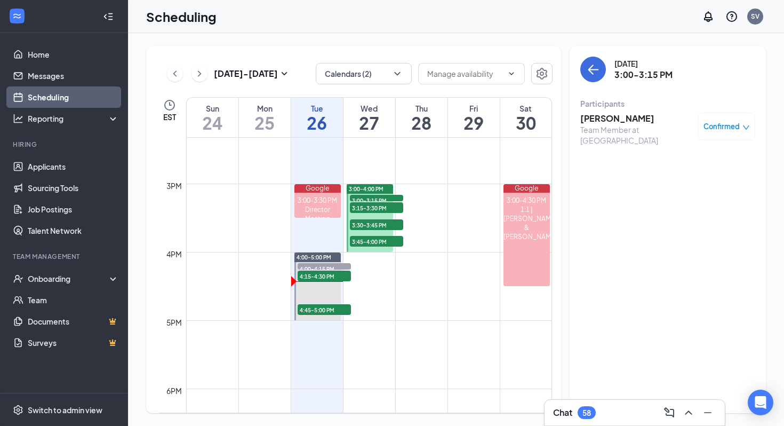
click at [375, 203] on span "3:15-3:30 PM" at bounding box center [376, 207] width 53 height 11
click at [375, 224] on span "3:30-3:45 PM" at bounding box center [376, 224] width 53 height 11
click at [376, 241] on span "3:45-4:00 PM" at bounding box center [376, 241] width 53 height 11
click at [74, 172] on link "Applicants" at bounding box center [73, 166] width 91 height 21
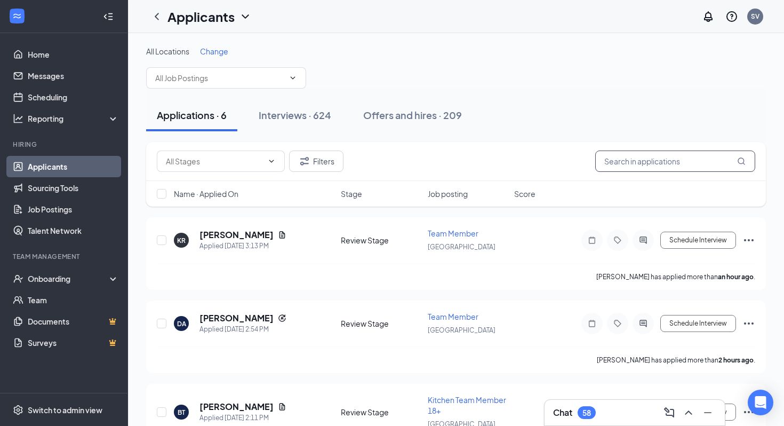
click at [647, 159] on input "text" at bounding box center [675, 160] width 160 height 21
type input "[PERSON_NAME]"
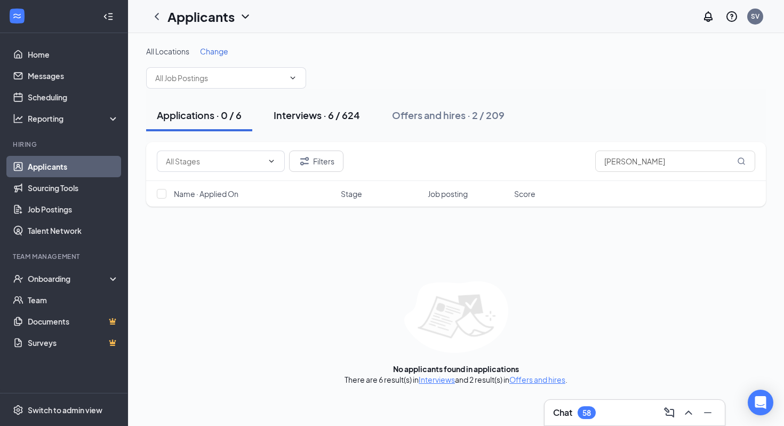
click at [350, 122] on button "Interviews · 6 / 624" at bounding box center [317, 115] width 108 height 32
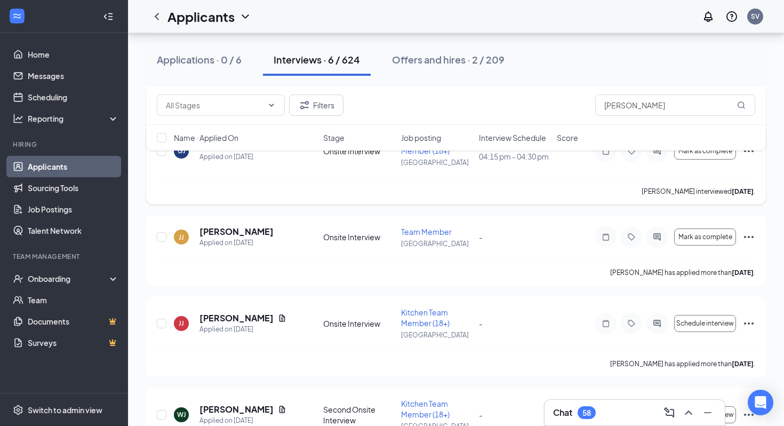
scroll to position [180, 0]
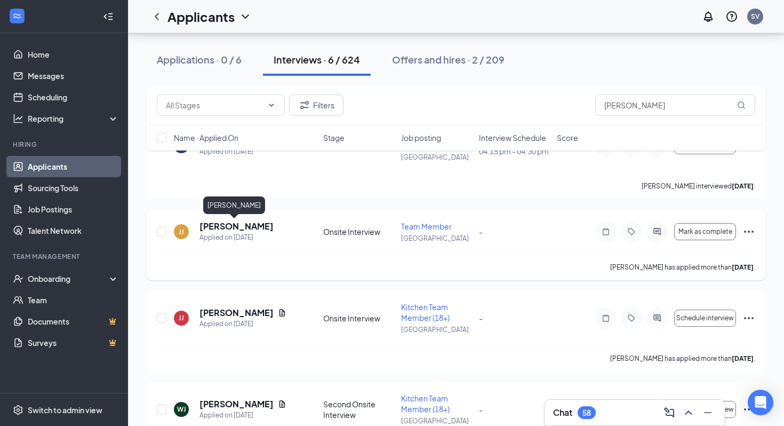
click at [231, 226] on h5 "[PERSON_NAME]" at bounding box center [236, 226] width 74 height 12
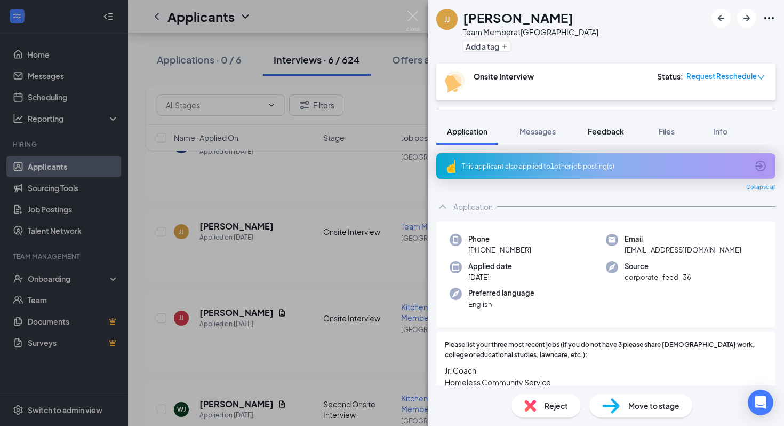
click at [609, 135] on div "Feedback" at bounding box center [606, 131] width 36 height 11
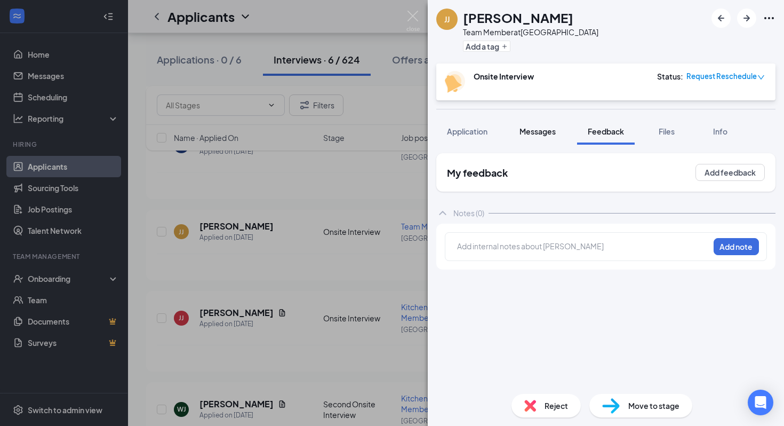
click at [540, 132] on span "Messages" at bounding box center [537, 131] width 36 height 10
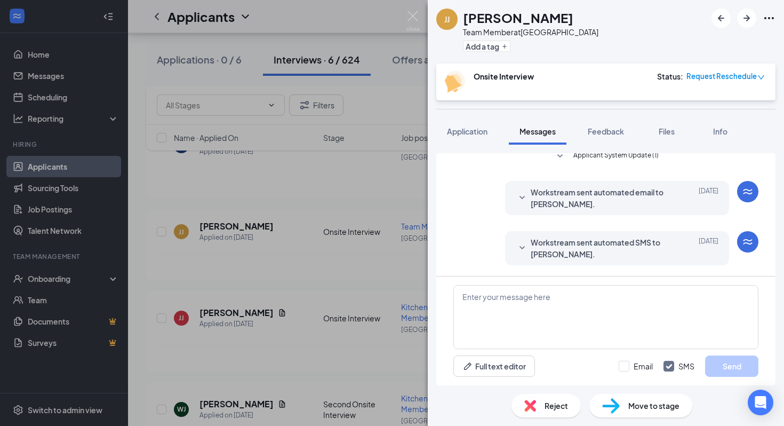
click at [528, 255] on div "Workstream sent automated SMS to [PERSON_NAME]. [DATE]" at bounding box center [617, 247] width 203 height 23
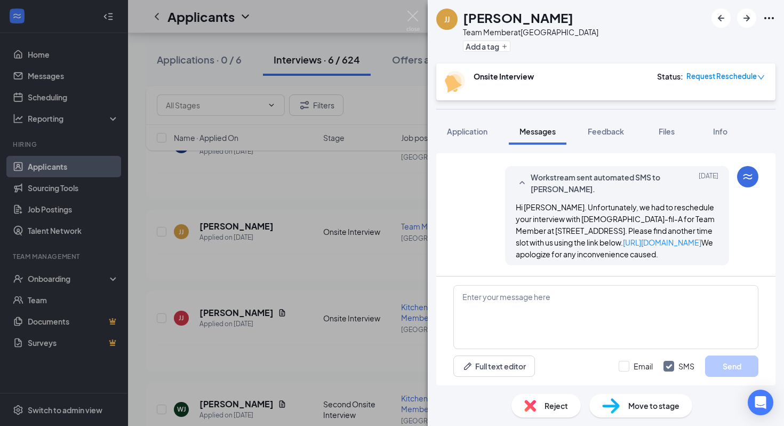
scroll to position [463, 0]
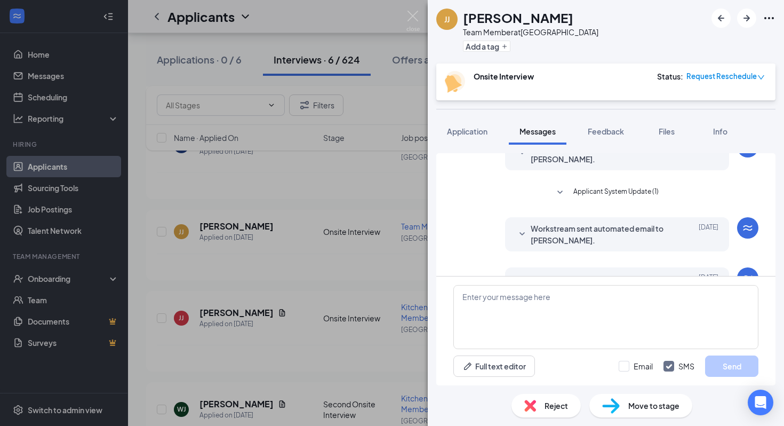
click at [541, 218] on div "Load earlier interactions (about 13 more) Workstream sent automated SMS to [PER…" at bounding box center [605, 96] width 305 height 562
click at [541, 226] on span "Workstream sent automated email to [PERSON_NAME]." at bounding box center [601, 235] width 140 height 23
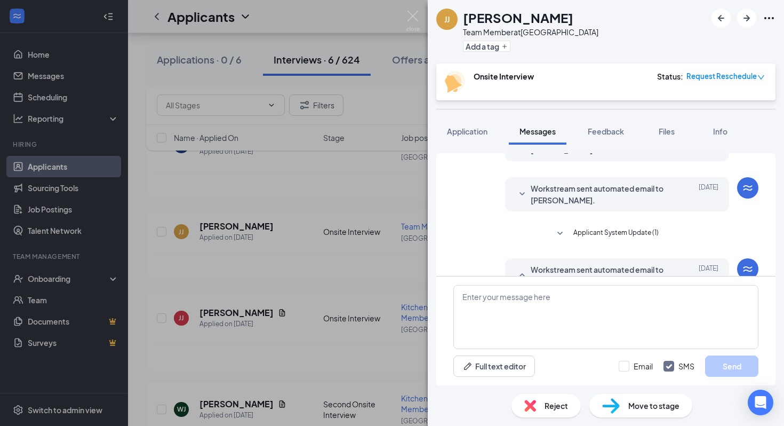
scroll to position [288, 0]
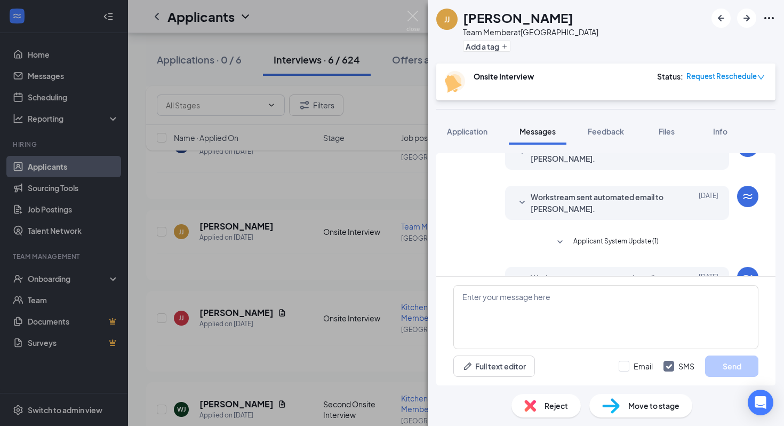
click at [578, 235] on div "Load earlier interactions (about 13 more) Workstream sent automated SMS to [PER…" at bounding box center [605, 213] width 305 height 697
click at [578, 237] on span "Applicant System Update (1)" at bounding box center [615, 242] width 85 height 13
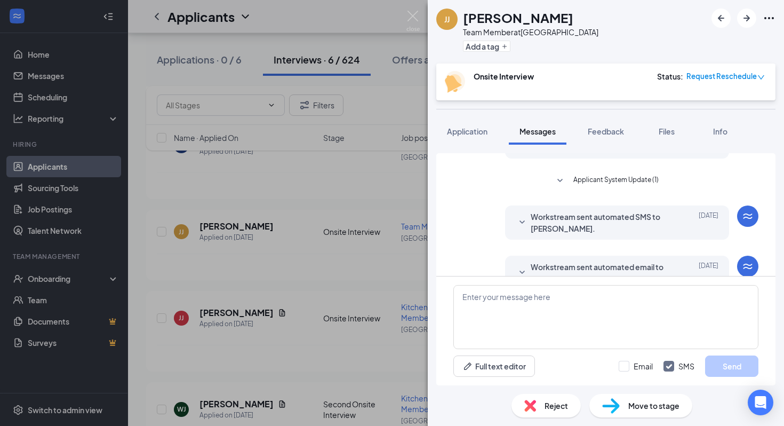
click at [569, 261] on span "Workstream sent automated email to [PERSON_NAME]." at bounding box center [601, 272] width 140 height 23
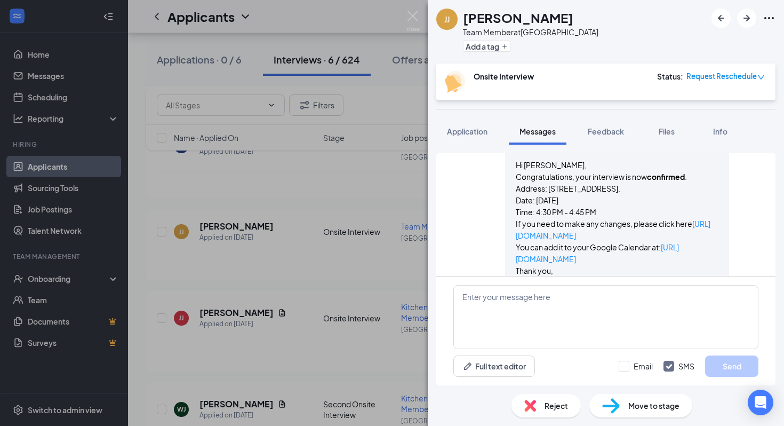
scroll to position [348, 0]
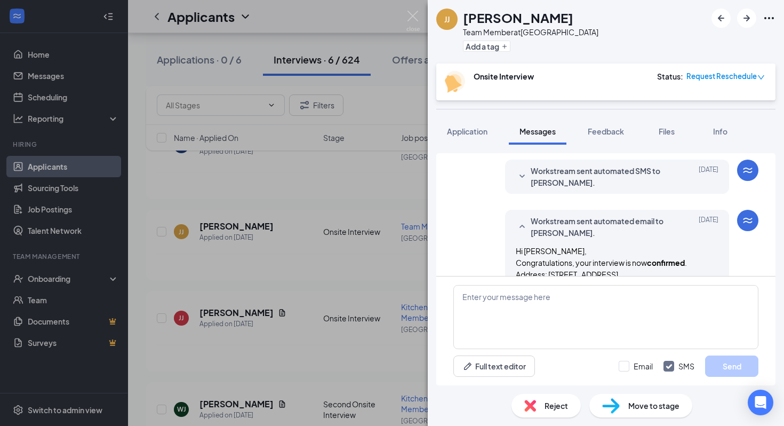
click at [540, 167] on span "Workstream sent automated SMS to [PERSON_NAME]." at bounding box center [601, 176] width 140 height 23
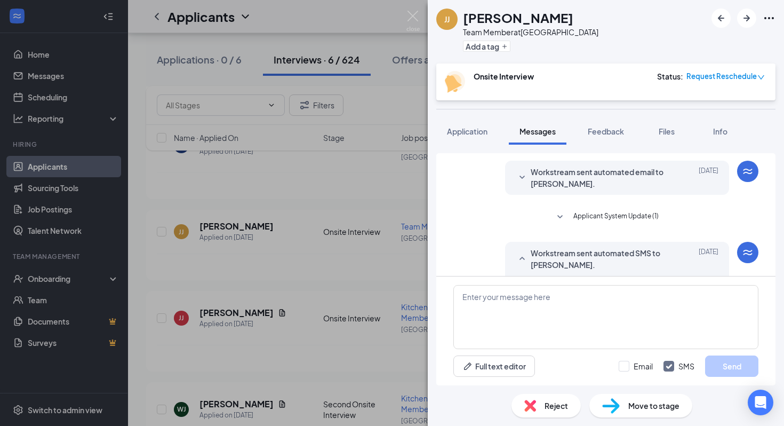
scroll to position [172, 0]
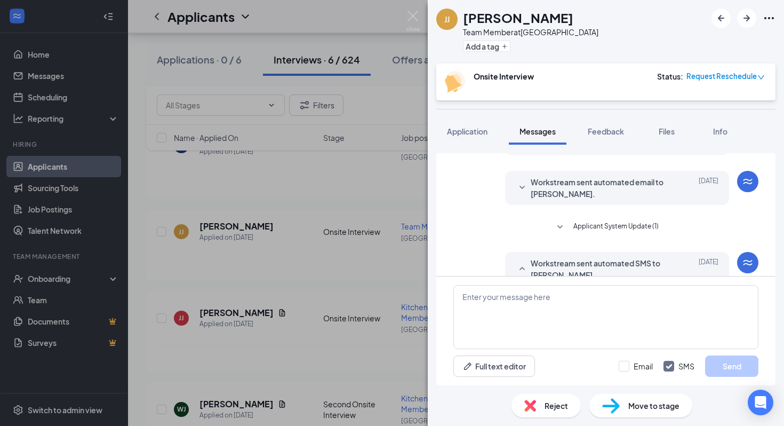
click at [541, 204] on div "Workstream sent automated email to [PERSON_NAME]. [DATE] Hi [PERSON_NAME], This…" at bounding box center [617, 188] width 224 height 34
click at [567, 229] on button "Applicant System Update (1)" at bounding box center [606, 227] width 105 height 13
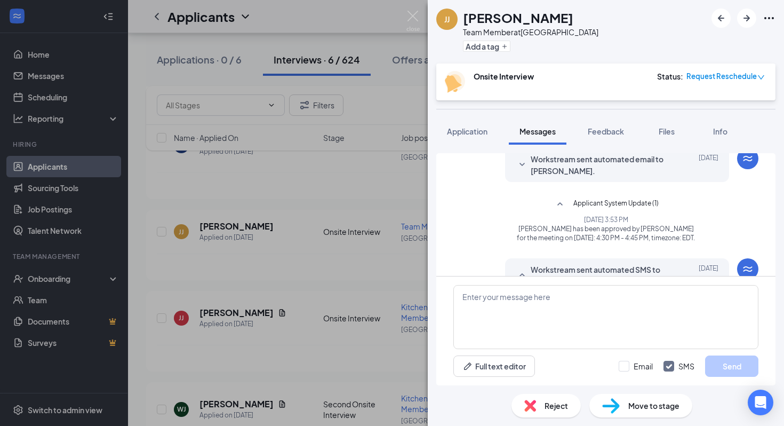
scroll to position [180, 0]
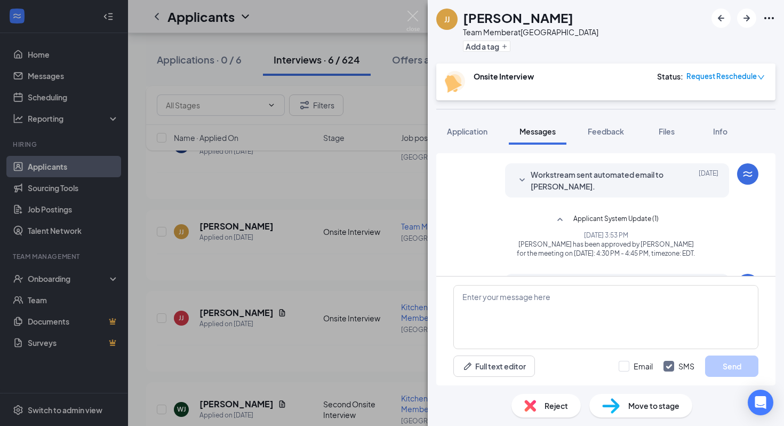
click at [558, 191] on span "Workstream sent automated email to [PERSON_NAME]." at bounding box center [601, 180] width 140 height 23
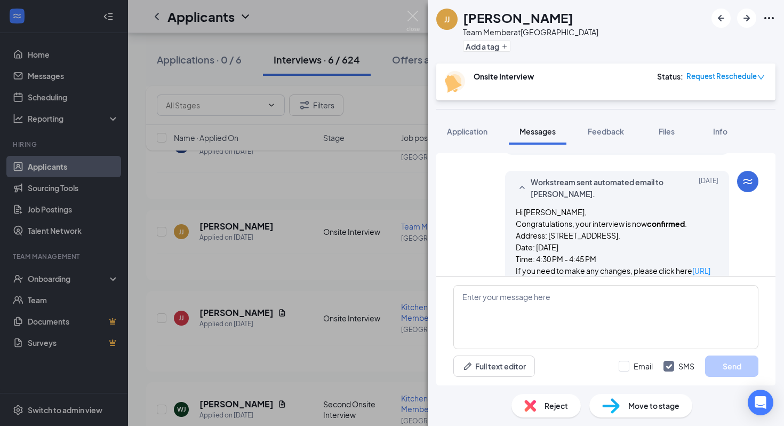
scroll to position [1037, 0]
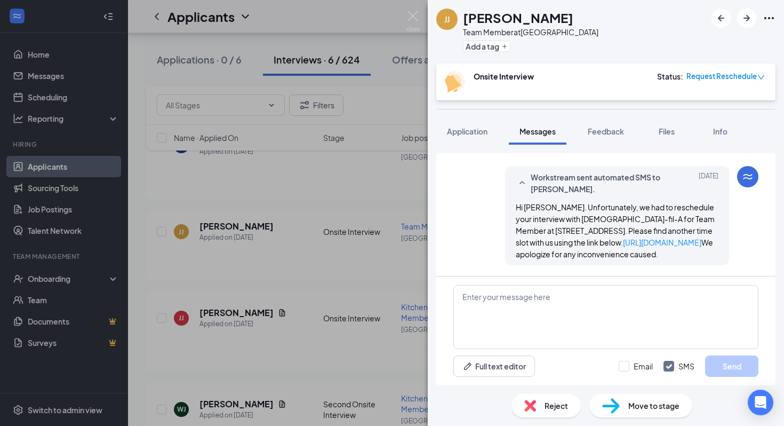
click at [379, 192] on div "[PERSON_NAME] Team Member at [GEOGRAPHIC_DATA] Add a tag Onsite Interview Statu…" at bounding box center [392, 213] width 784 height 426
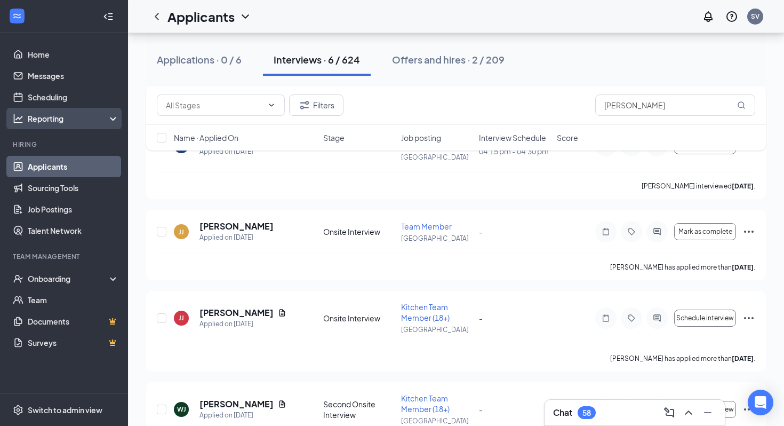
click at [42, 108] on div "Reporting" at bounding box center [64, 118] width 128 height 21
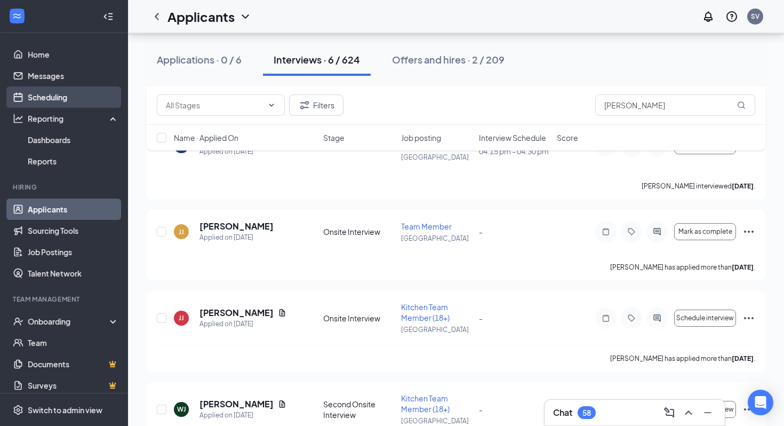
click at [43, 102] on link "Scheduling" at bounding box center [73, 96] width 91 height 21
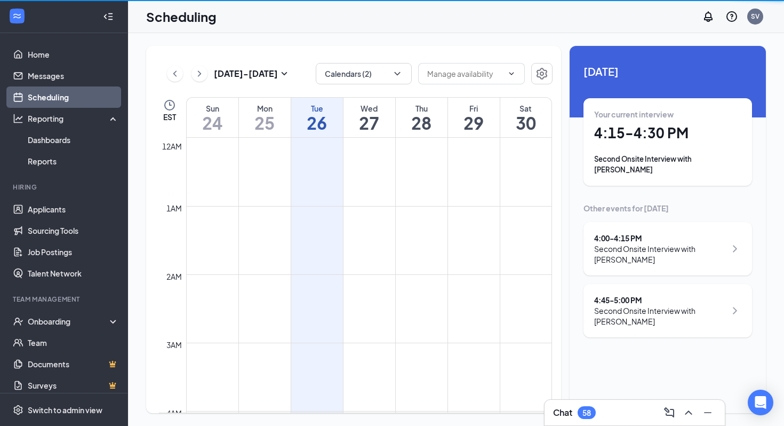
scroll to position [524, 0]
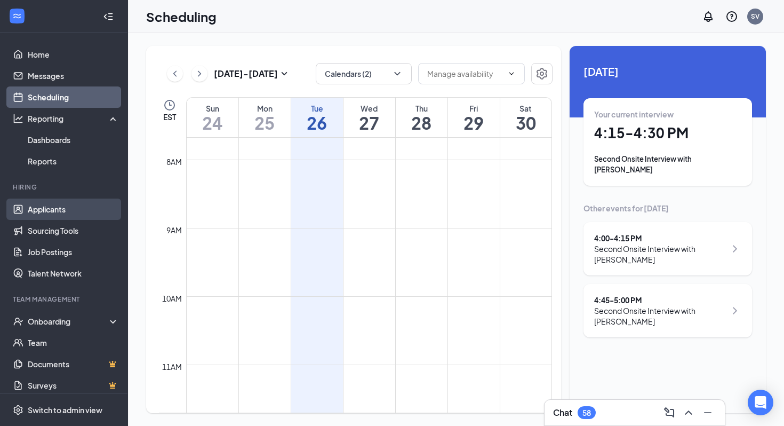
click at [75, 216] on link "Applicants" at bounding box center [73, 208] width 91 height 21
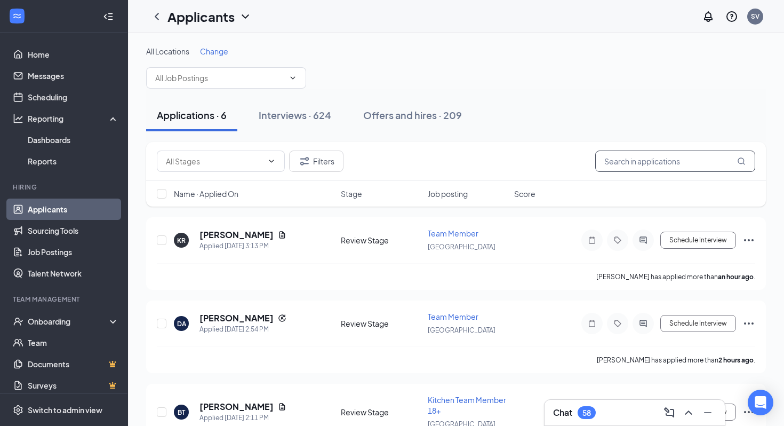
click at [636, 167] on input "text" at bounding box center [675, 160] width 160 height 21
type input "[PERSON_NAME]"
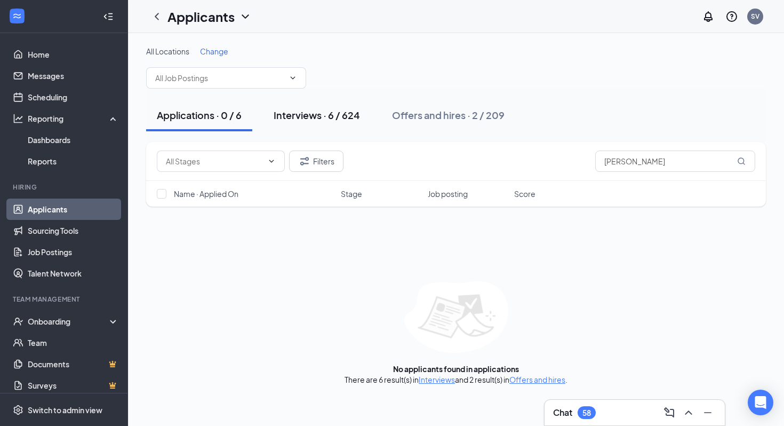
click at [357, 114] on div "Interviews · 6 / 624" at bounding box center [317, 114] width 86 height 13
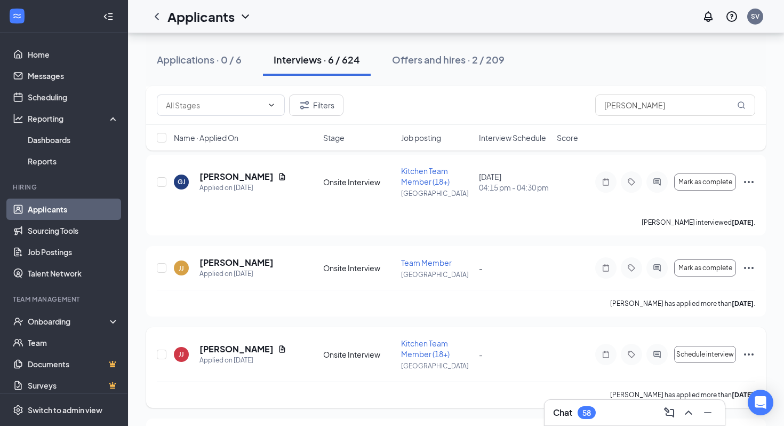
scroll to position [109, 0]
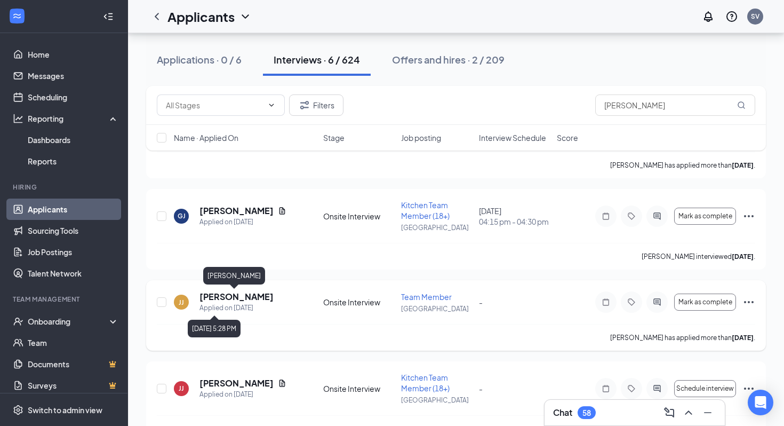
click at [225, 299] on h5 "[PERSON_NAME]" at bounding box center [236, 297] width 74 height 12
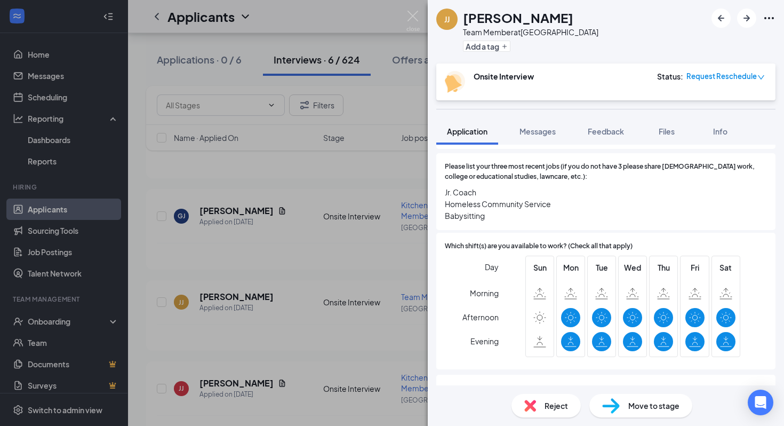
scroll to position [235, 0]
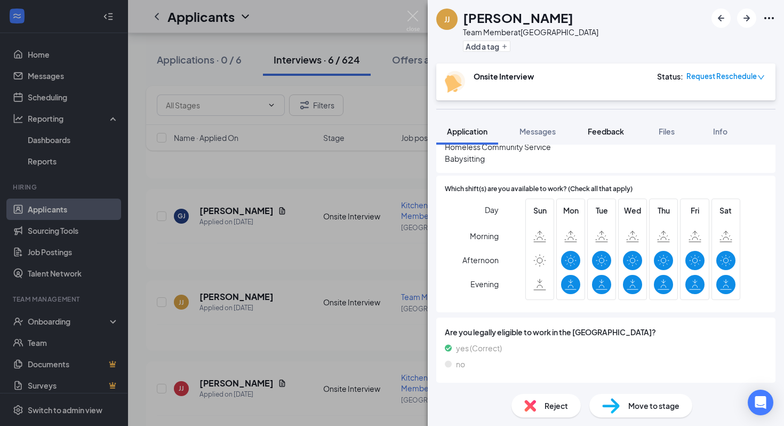
click at [610, 119] on button "Feedback" at bounding box center [606, 131] width 58 height 27
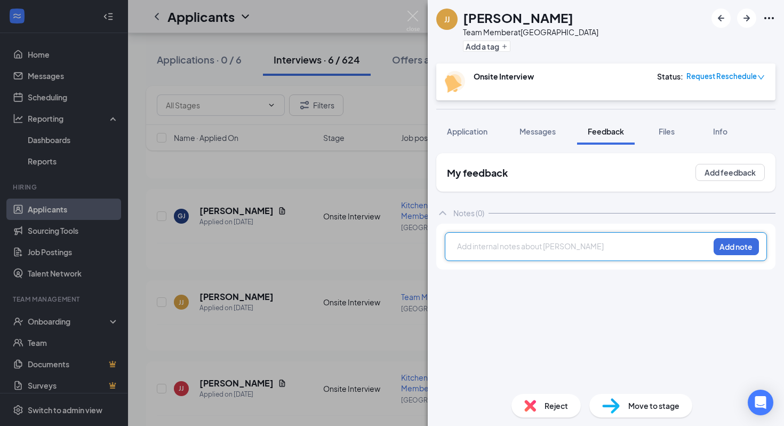
click at [589, 243] on div at bounding box center [583, 245] width 251 height 11
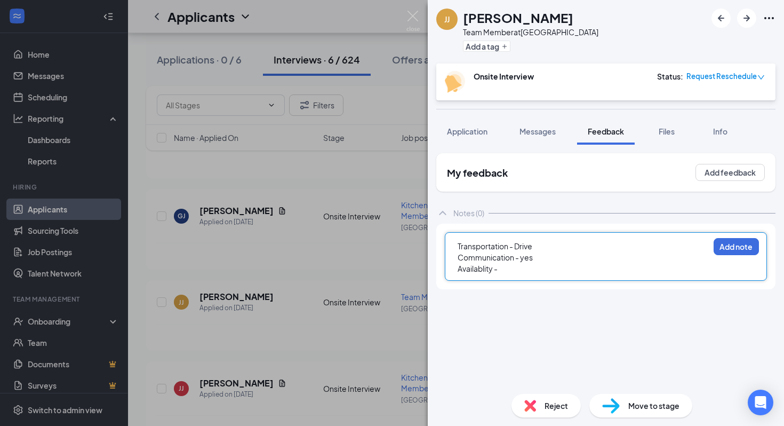
click at [472, 266] on span "Availablity -" at bounding box center [478, 268] width 40 height 10
click at [523, 279] on div "Transportation - Drive Communication - yes Availability - Add note" at bounding box center [606, 256] width 322 height 49
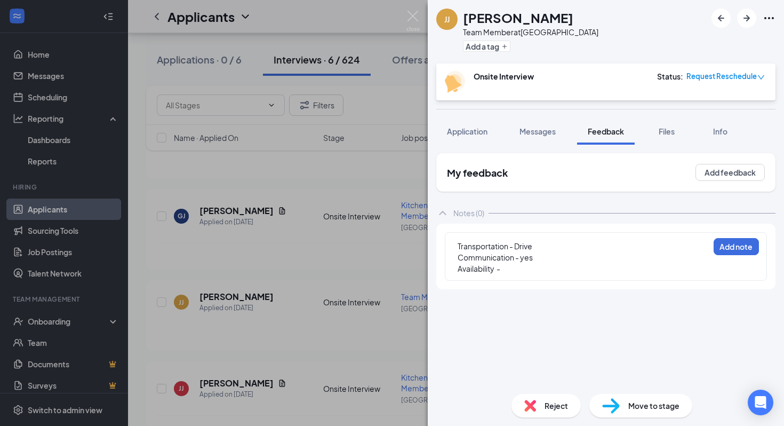
click at [519, 267] on div "Availability -" at bounding box center [583, 268] width 251 height 11
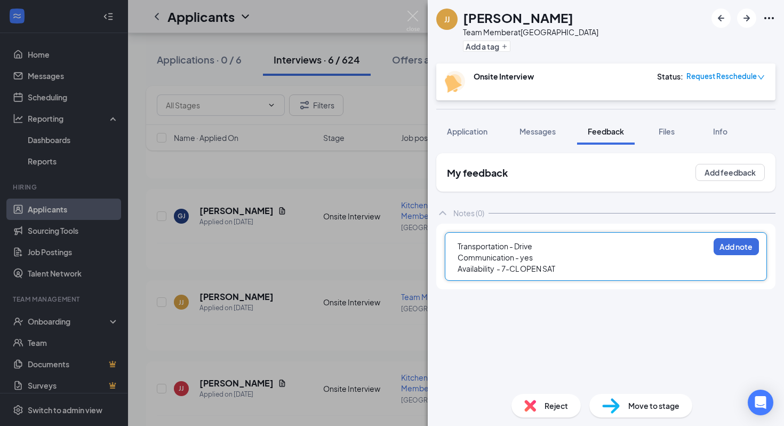
click at [486, 252] on div "Communication - yes" at bounding box center [583, 257] width 251 height 11
drag, startPoint x: 492, startPoint y: 247, endPoint x: 592, endPoint y: 263, distance: 102.1
click at [592, 263] on div "Transportation - Drive Communication - yes Availability - 7-CL OPEN SAT" at bounding box center [583, 257] width 251 height 34
click at [592, 263] on div "Availability - 7-CL OPEN SAT" at bounding box center [583, 268] width 251 height 11
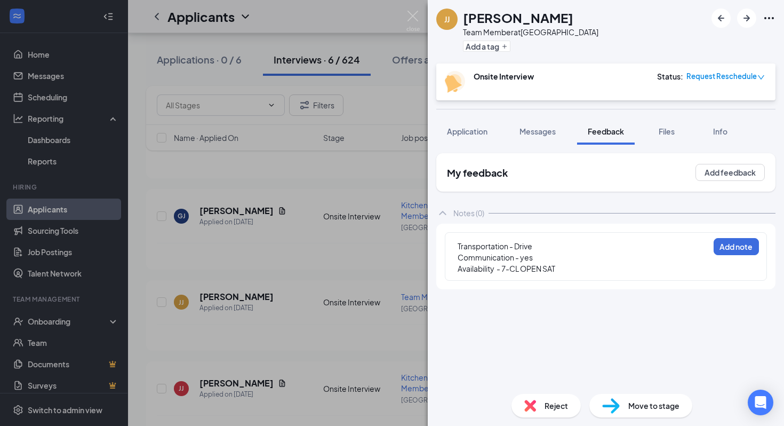
click at [717, 258] on div "Transportation - Drive Communication - yes Availability - 7-CL OPEN SAT Add note" at bounding box center [606, 256] width 322 height 49
click at [717, 249] on button "Add note" at bounding box center [735, 246] width 45 height 17
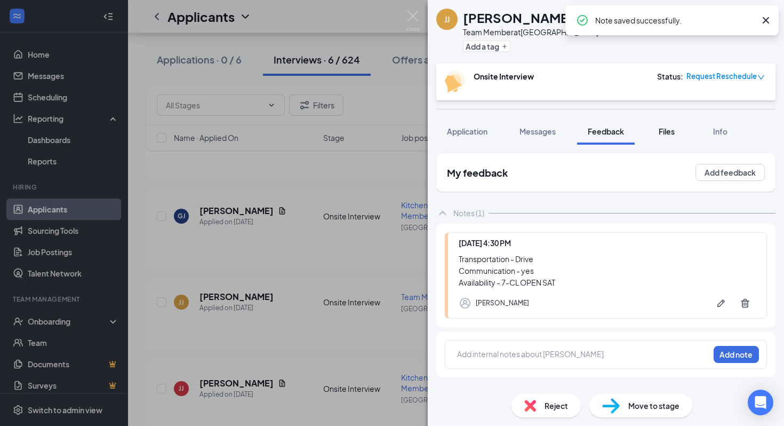
click at [656, 140] on button "Files" at bounding box center [666, 131] width 43 height 27
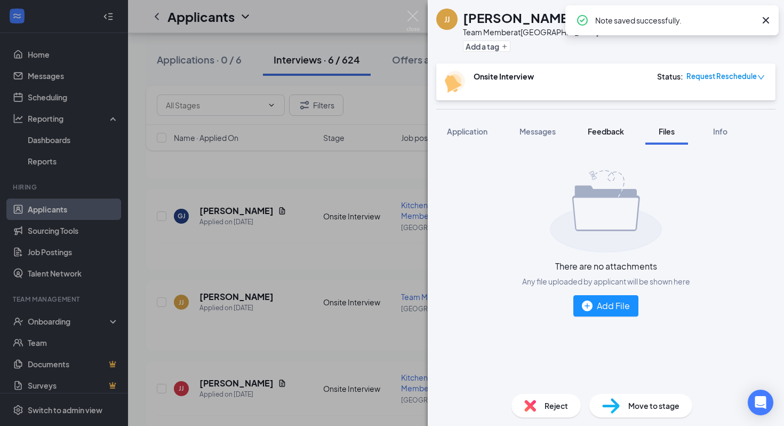
click at [595, 137] on button "Feedback" at bounding box center [606, 131] width 58 height 27
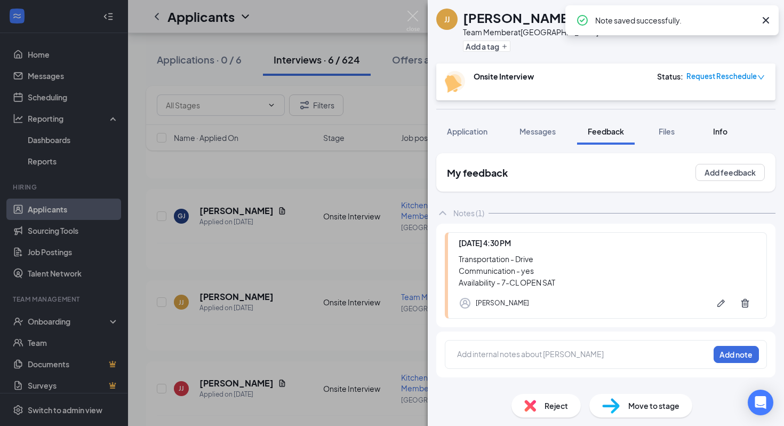
click at [720, 134] on span "Info" at bounding box center [720, 131] width 14 height 10
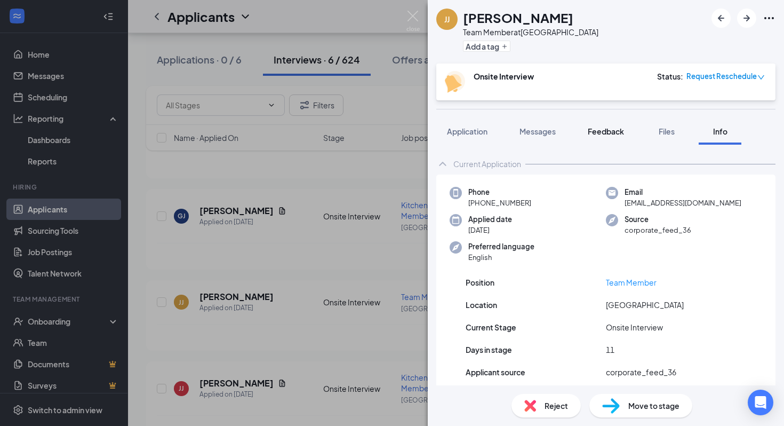
click at [608, 126] on span "Feedback" at bounding box center [606, 131] width 36 height 10
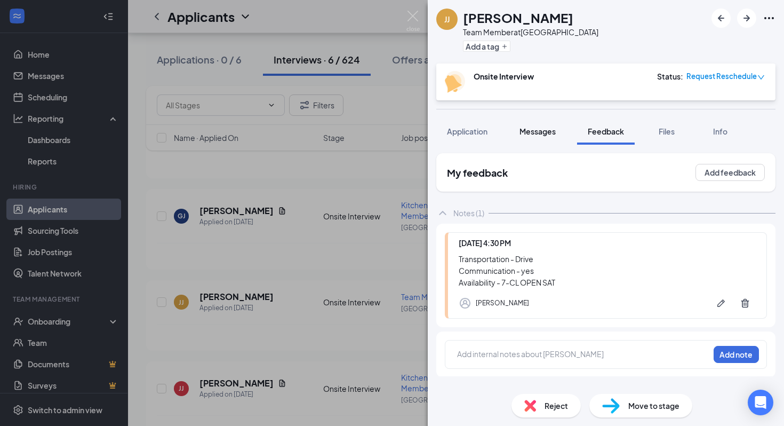
click at [547, 131] on span "Messages" at bounding box center [537, 131] width 36 height 10
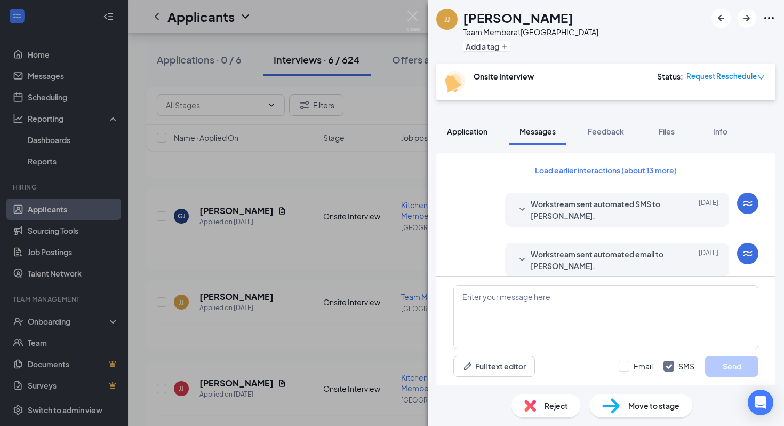
scroll to position [56, 0]
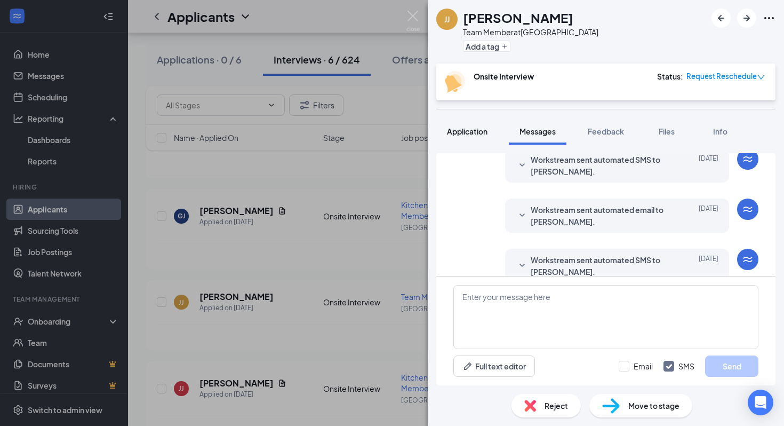
click at [450, 135] on span "Application" at bounding box center [467, 131] width 41 height 10
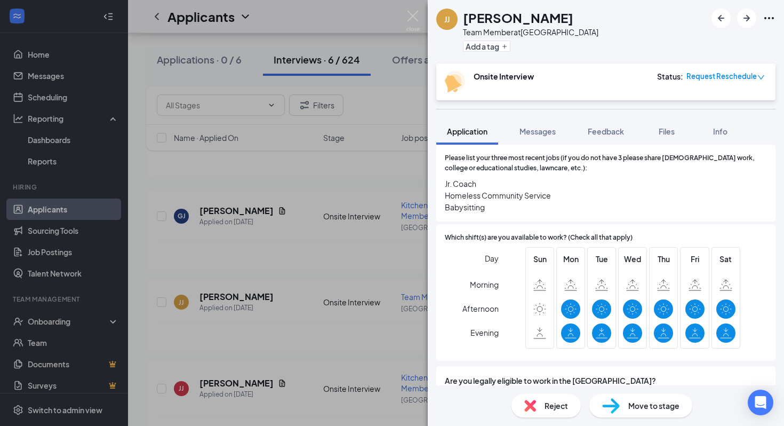
scroll to position [235, 0]
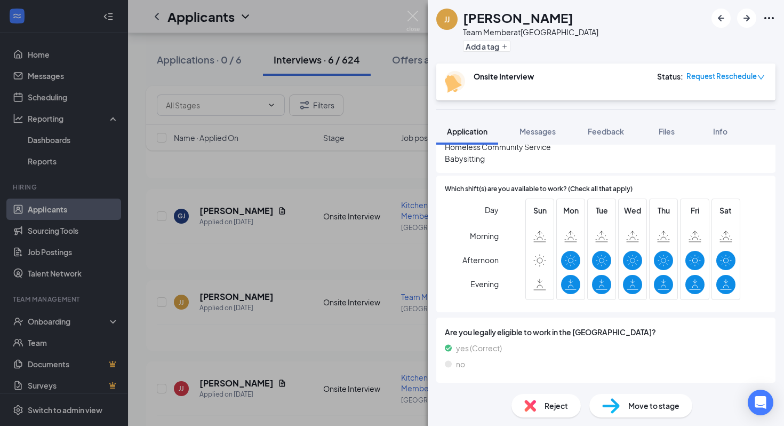
click at [243, 235] on div "[PERSON_NAME] Team Member at [GEOGRAPHIC_DATA] Add a tag Onsite Interview Statu…" at bounding box center [392, 213] width 784 height 426
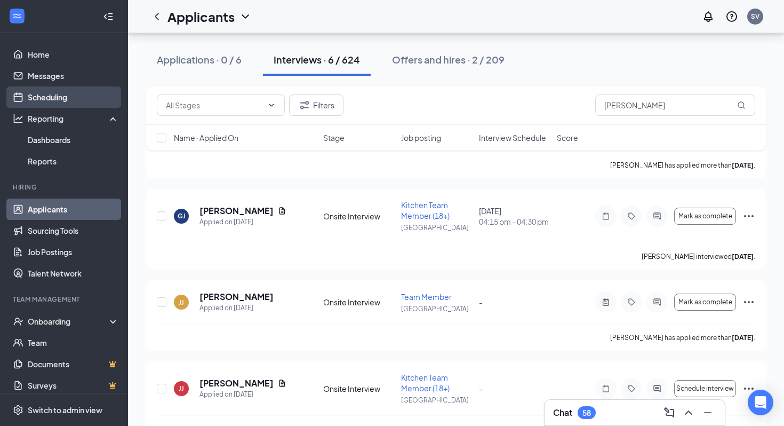
click at [91, 100] on link "Scheduling" at bounding box center [73, 96] width 91 height 21
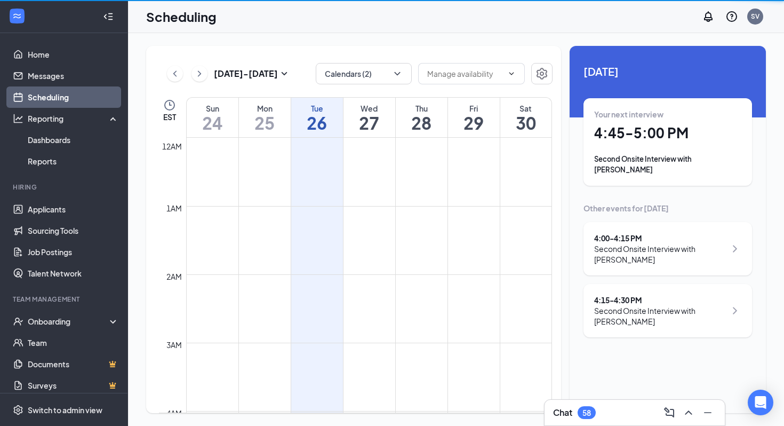
scroll to position [524, 0]
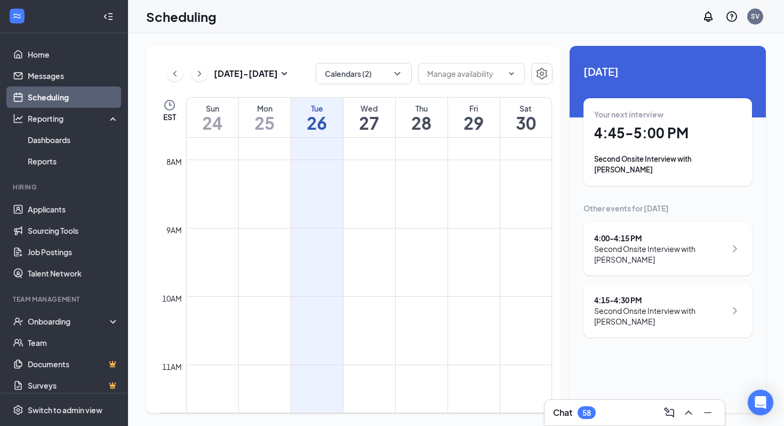
click at [654, 140] on h1 "4:45 - 5:00 PM" at bounding box center [667, 133] width 147 height 18
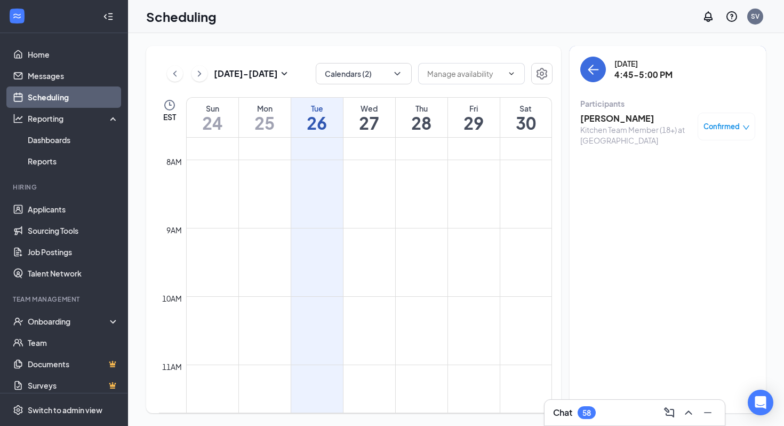
click at [627, 124] on h3 "[PERSON_NAME]" at bounding box center [636, 119] width 112 height 12
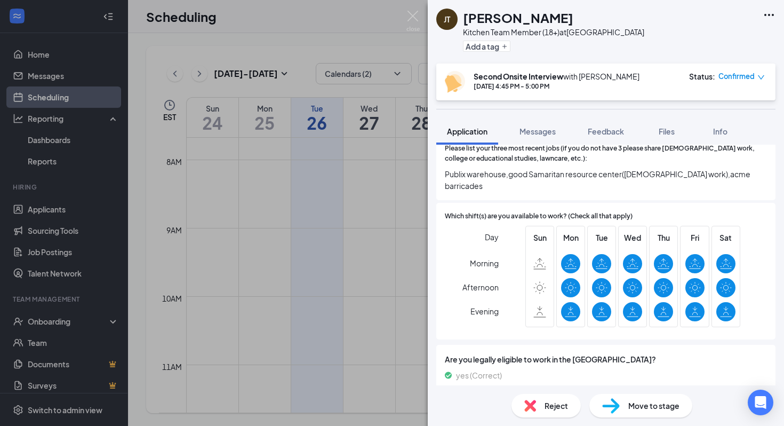
scroll to position [178, 0]
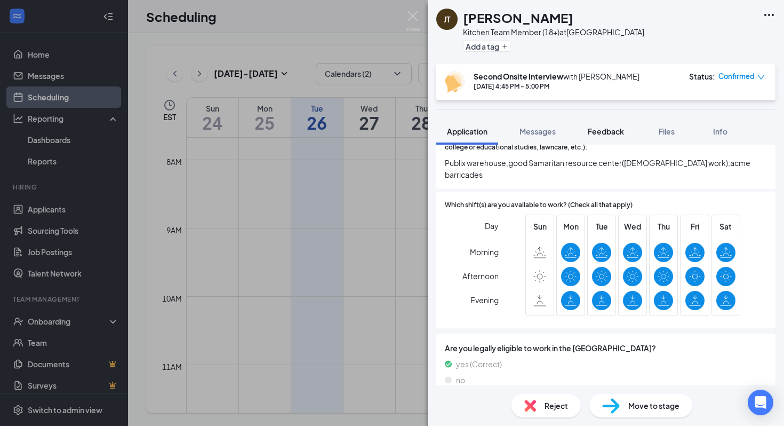
click at [615, 131] on span "Feedback" at bounding box center [606, 131] width 36 height 10
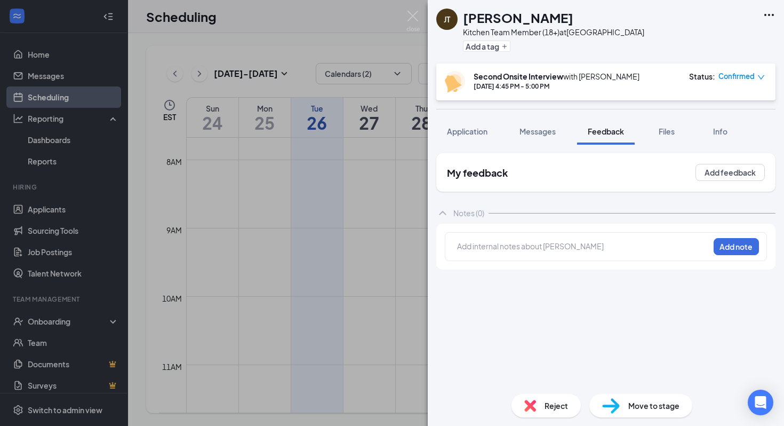
click at [554, 247] on div at bounding box center [583, 245] width 251 height 11
click at [550, 237] on div "Add internal notes about [PERSON_NAME] Add note" at bounding box center [606, 246] width 322 height 29
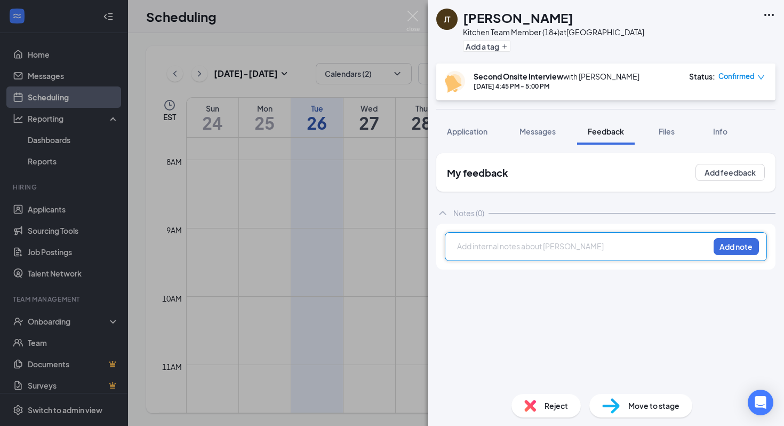
click at [550, 246] on div at bounding box center [583, 245] width 251 height 11
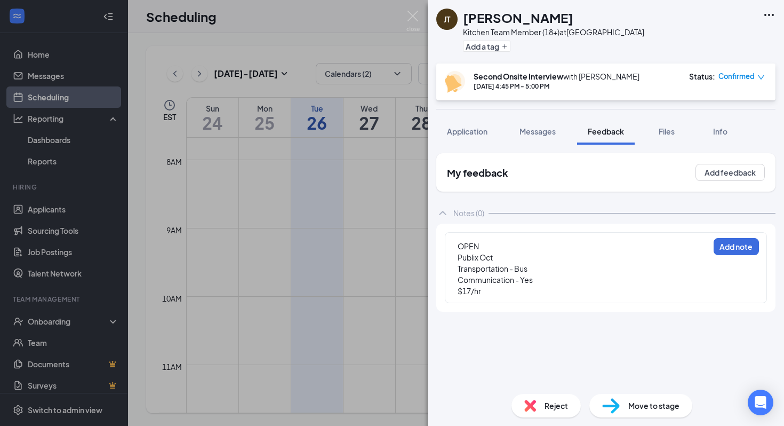
click at [744, 256] on div "OPEN Publix Oct Transportation - Bus Communication - Yes $17/hr Add note" at bounding box center [606, 267] width 322 height 71
click at [744, 247] on button "Add note" at bounding box center [735, 246] width 45 height 17
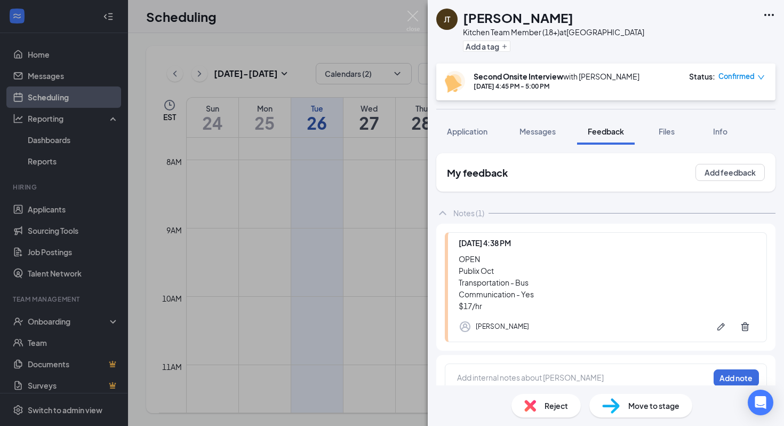
click at [30, 209] on div "[PERSON_NAME] [PERSON_NAME] Kitchen Team Member (18+) at [GEOGRAPHIC_DATA] Add …" at bounding box center [392, 213] width 784 height 426
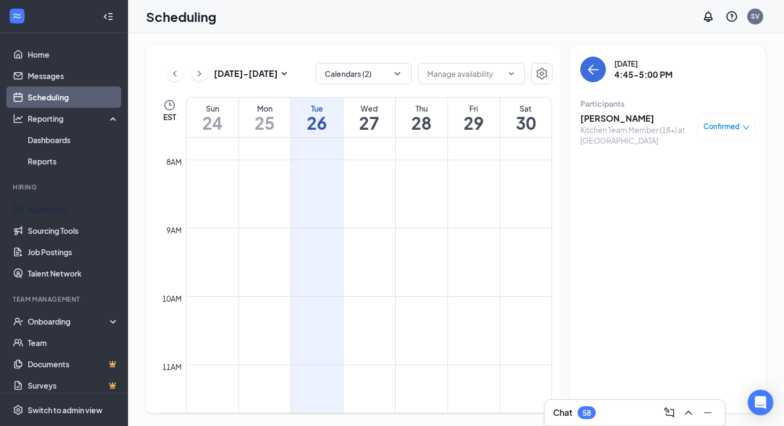
click at [30, 209] on link "Applicants" at bounding box center [73, 208] width 91 height 21
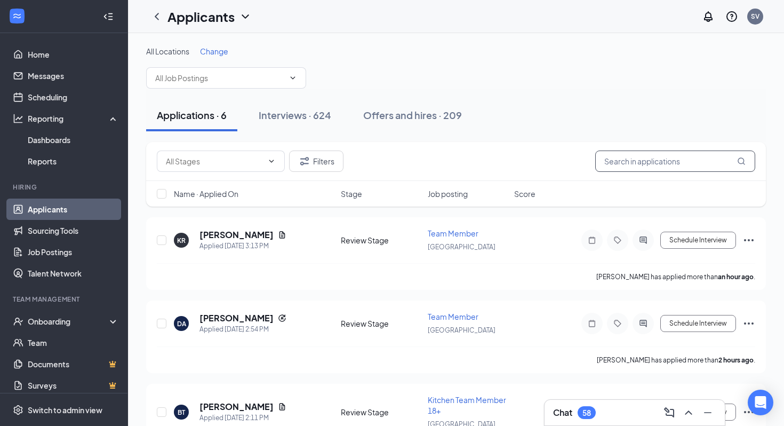
click at [628, 159] on input "text" at bounding box center [675, 160] width 160 height 21
type input "[PERSON_NAME]"
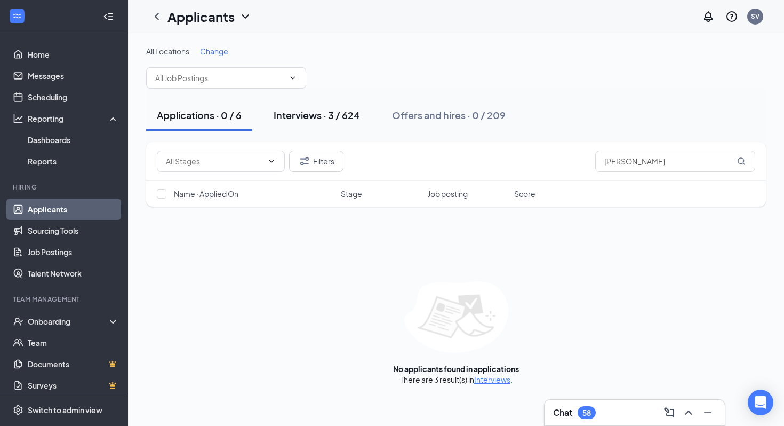
click at [335, 116] on div "Interviews · 3 / 624" at bounding box center [317, 114] width 86 height 13
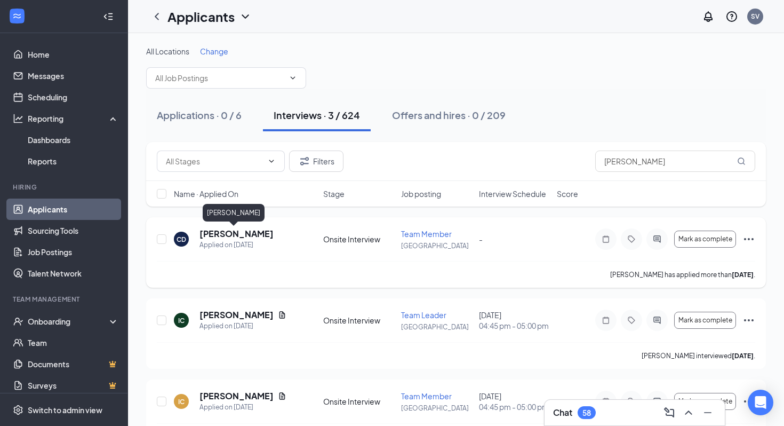
click at [247, 236] on h5 "[PERSON_NAME]" at bounding box center [236, 234] width 74 height 12
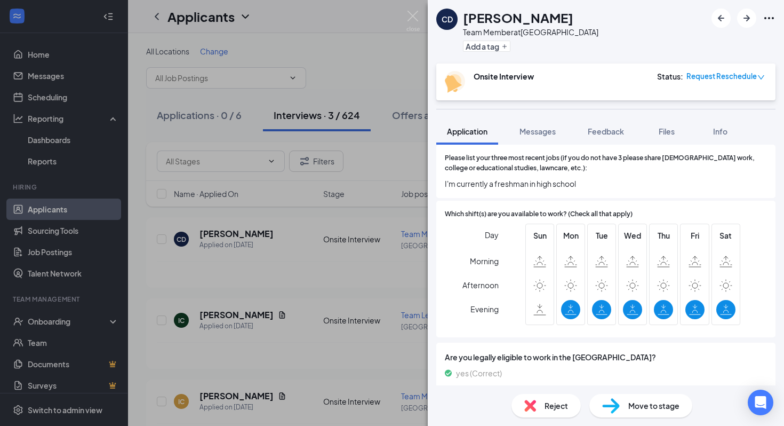
scroll to position [154, 0]
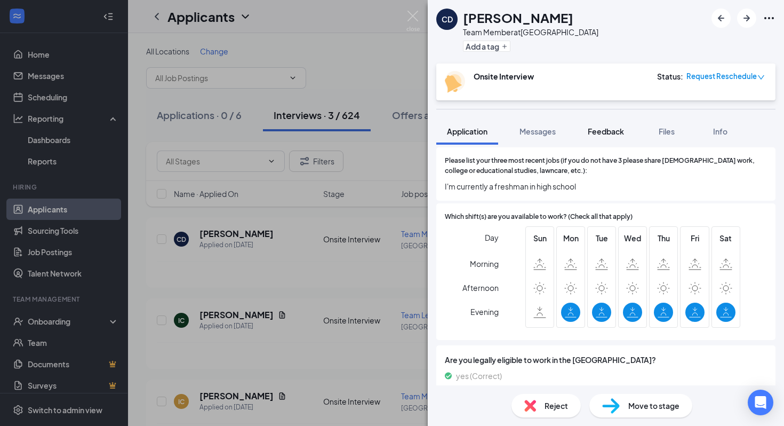
click at [605, 127] on span "Feedback" at bounding box center [606, 131] width 36 height 10
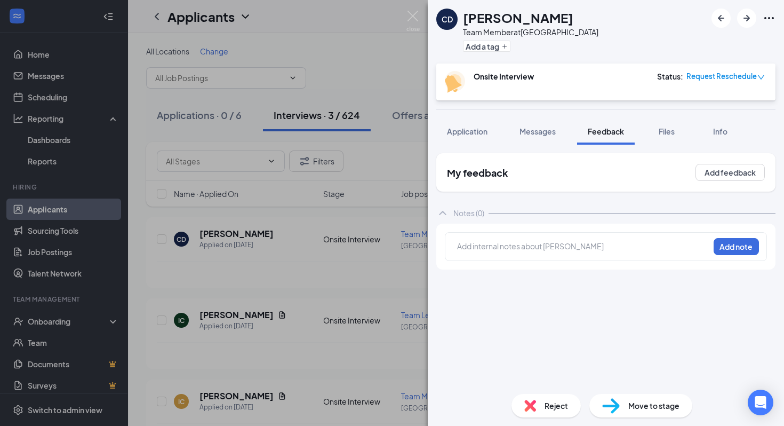
click at [517, 245] on div at bounding box center [583, 245] width 251 height 11
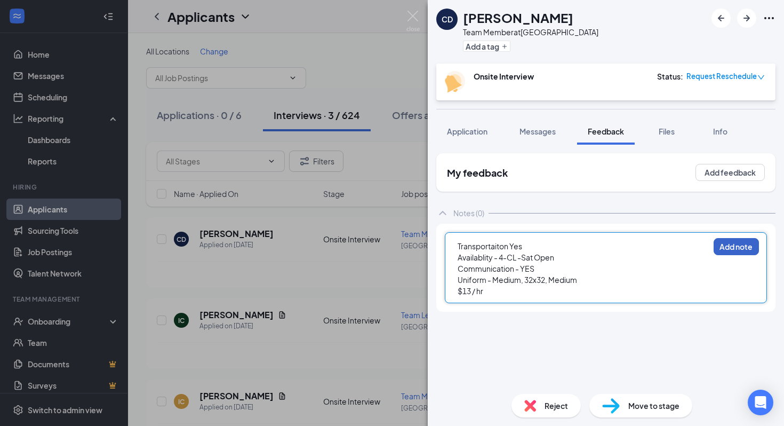
click at [739, 241] on button "Add note" at bounding box center [735, 246] width 45 height 17
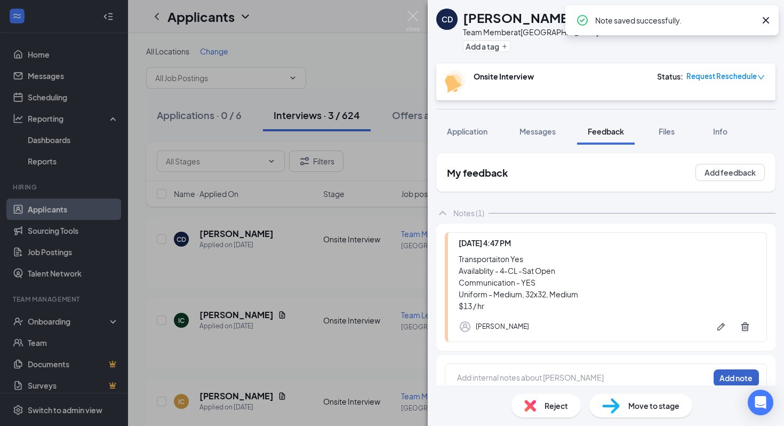
scroll to position [15, 0]
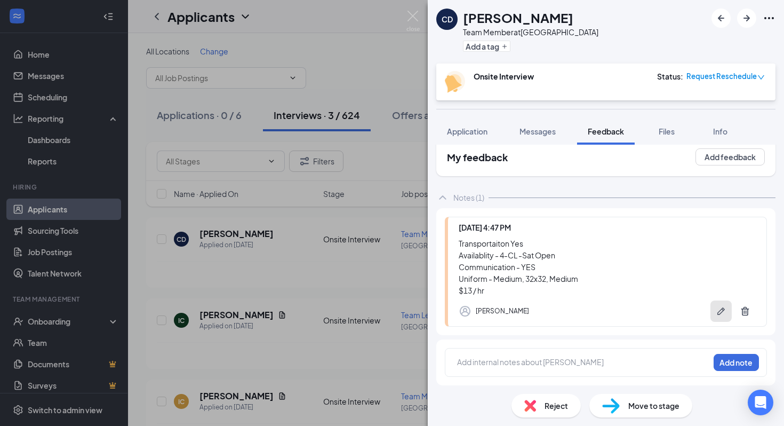
click at [720, 307] on icon "Pen" at bounding box center [721, 311] width 11 height 11
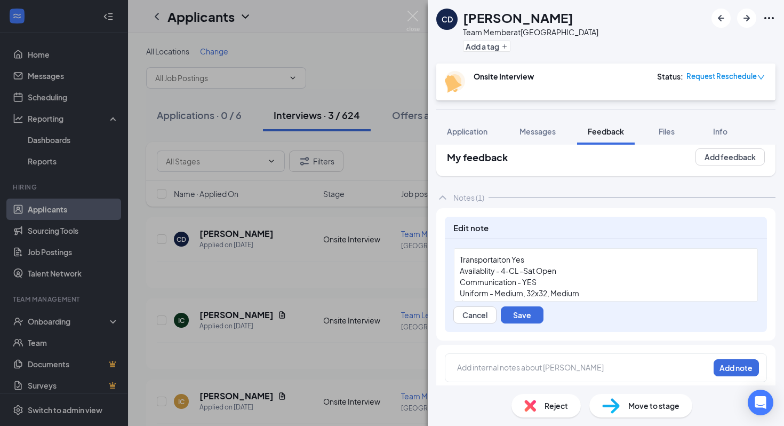
click at [535, 297] on span "Uniform - Medium, 32x32, Medium" at bounding box center [519, 293] width 119 height 10
click at [524, 318] on button "Save" at bounding box center [522, 314] width 43 height 17
